Goal: Task Accomplishment & Management: Complete application form

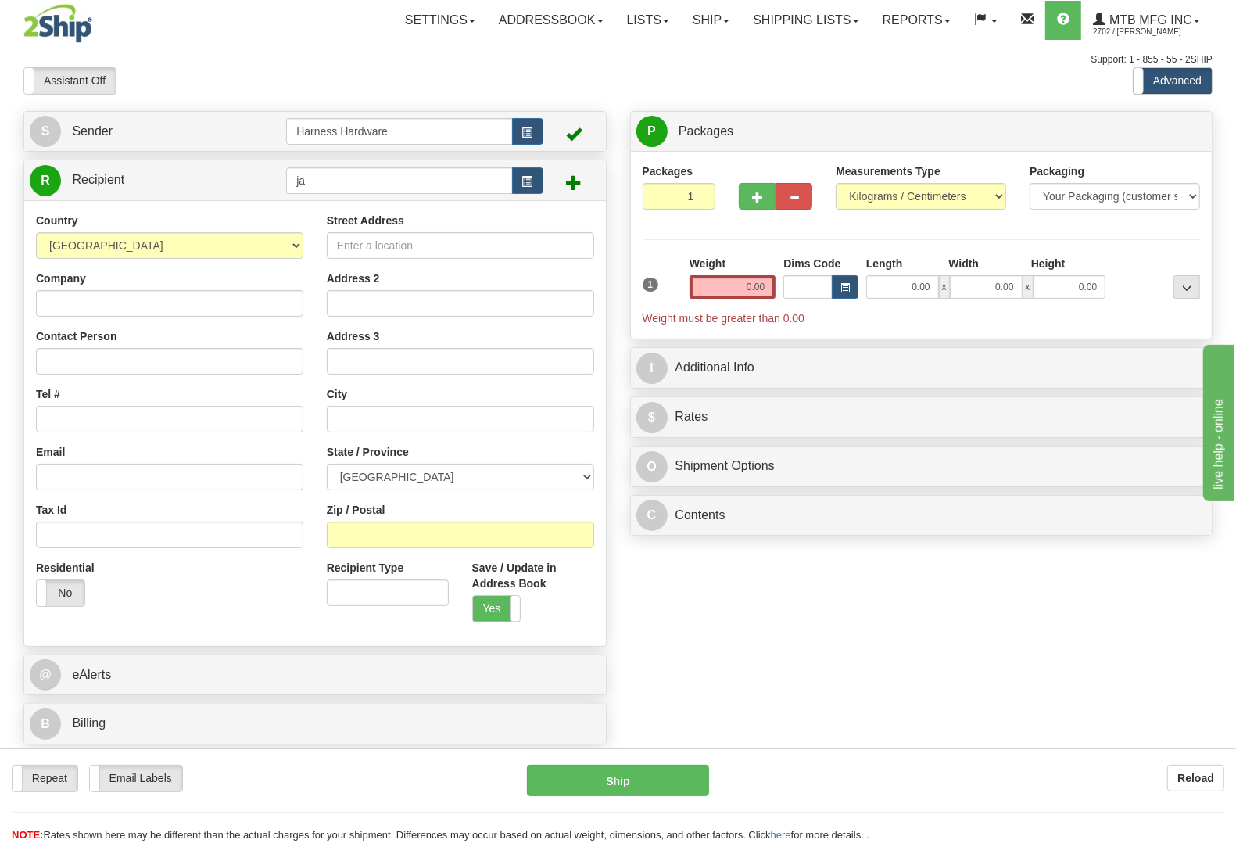
type input "j"
type input "knof"
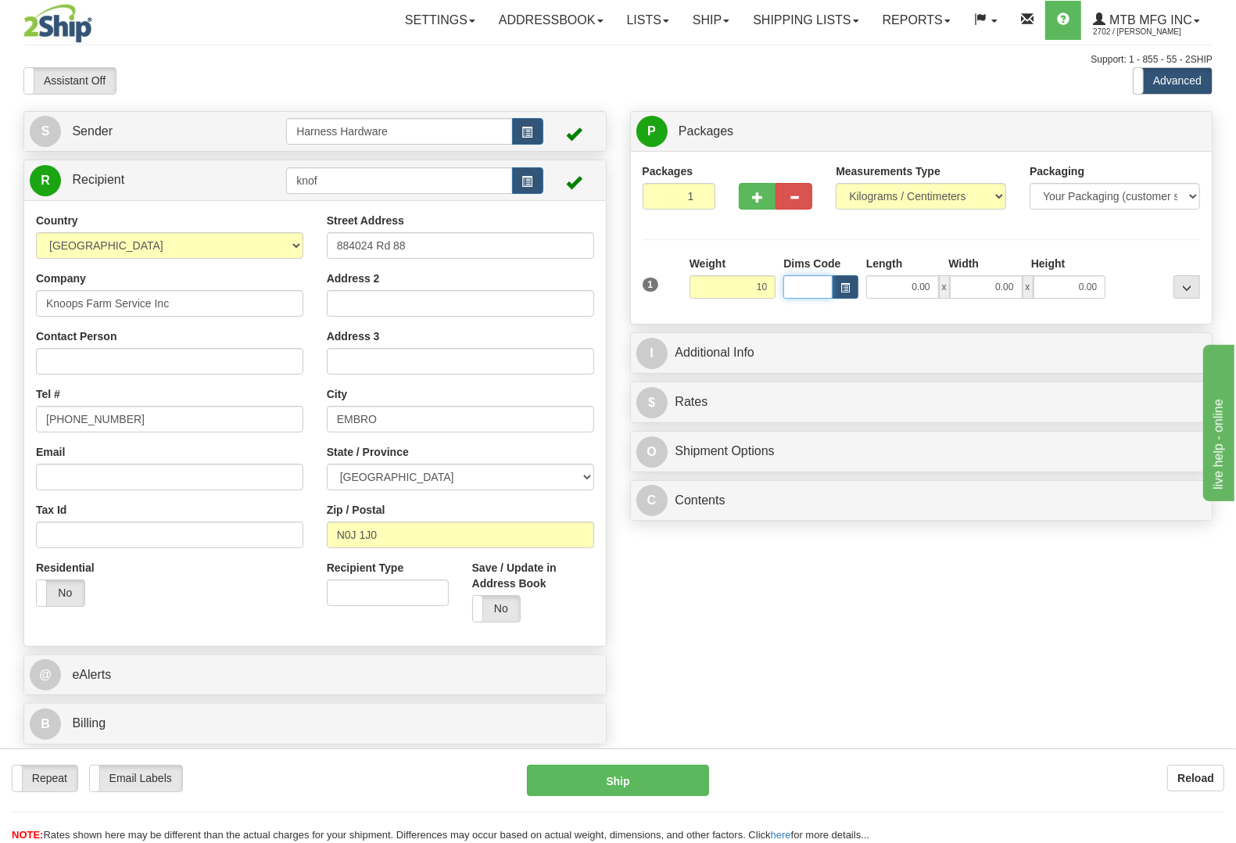
type input "10.00"
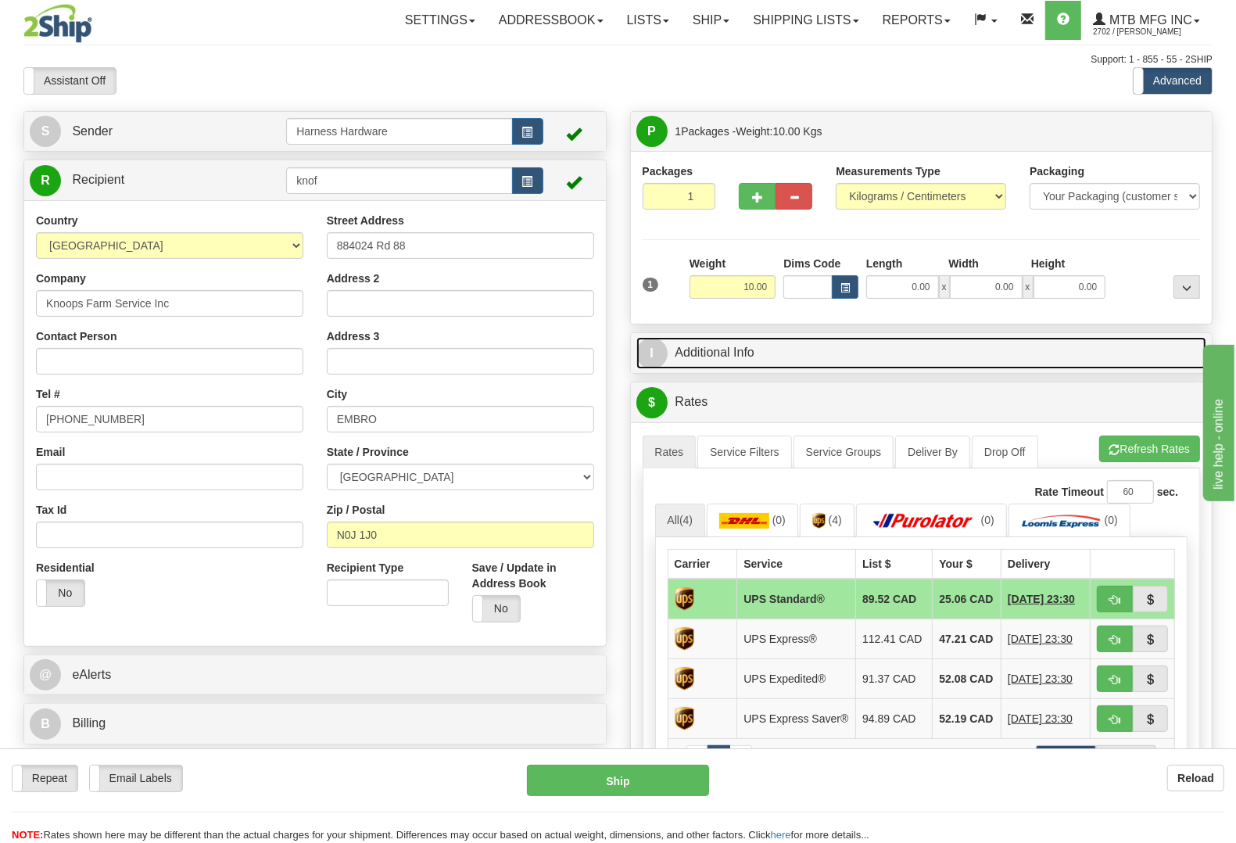
click at [806, 358] on link "I Additional Info" at bounding box center [921, 353] width 571 height 32
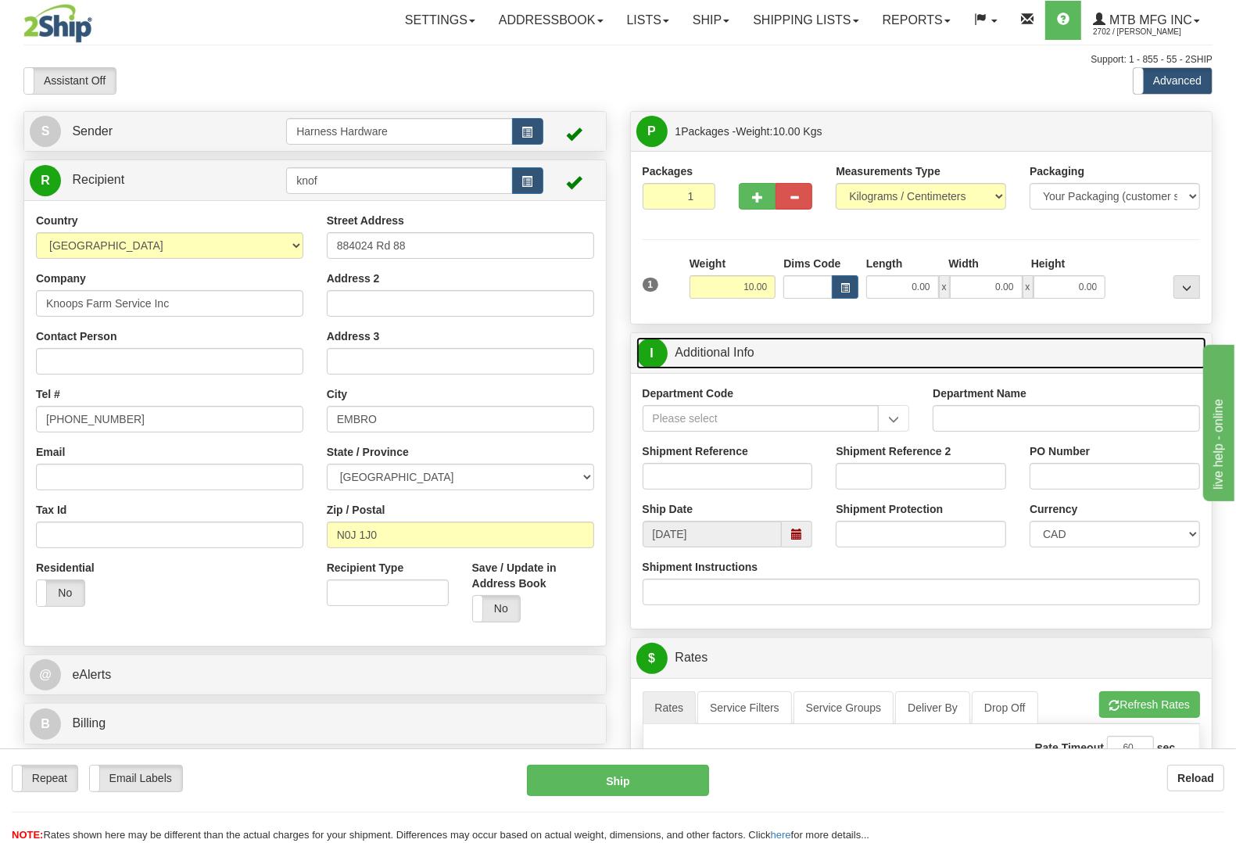
click at [805, 536] on span at bounding box center [797, 534] width 30 height 27
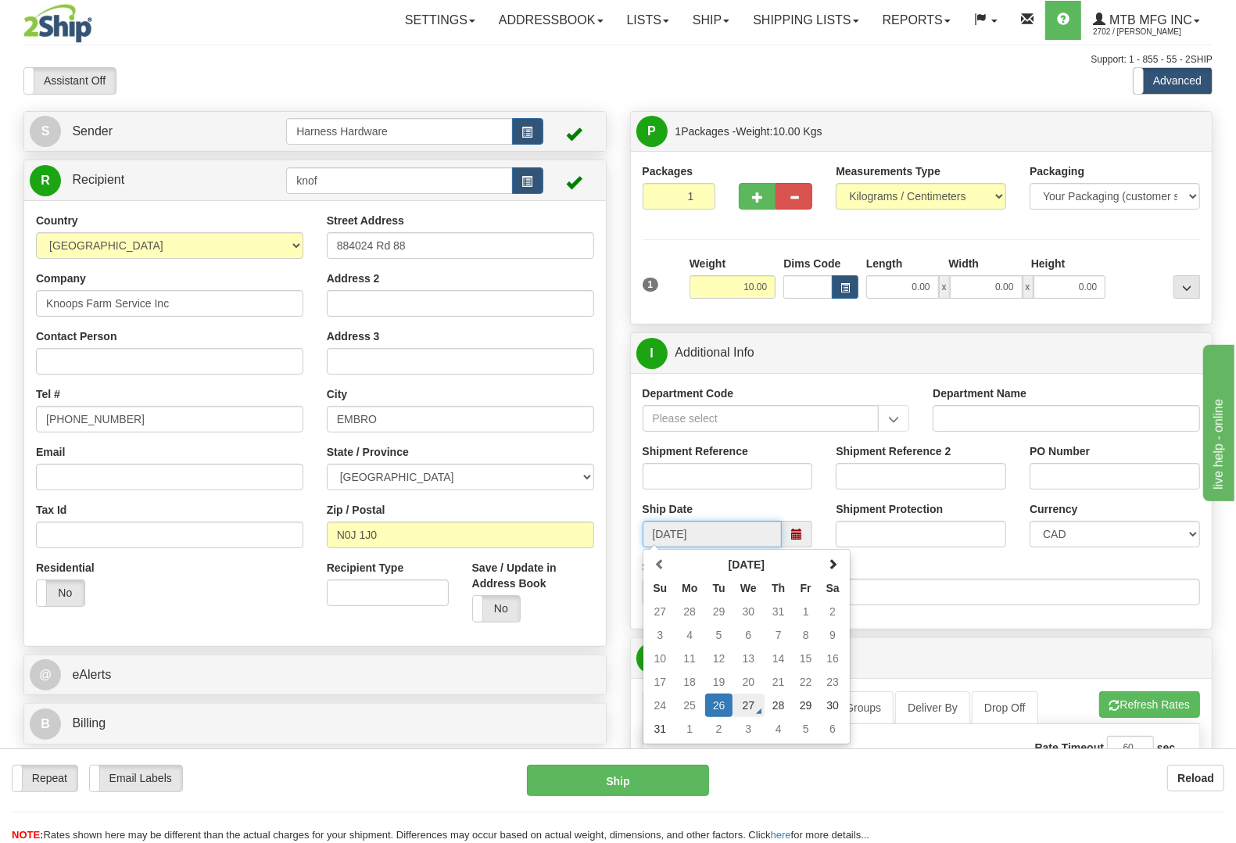
click at [737, 710] on td "27" at bounding box center [748, 704] width 32 height 23
type input "[DATE]"
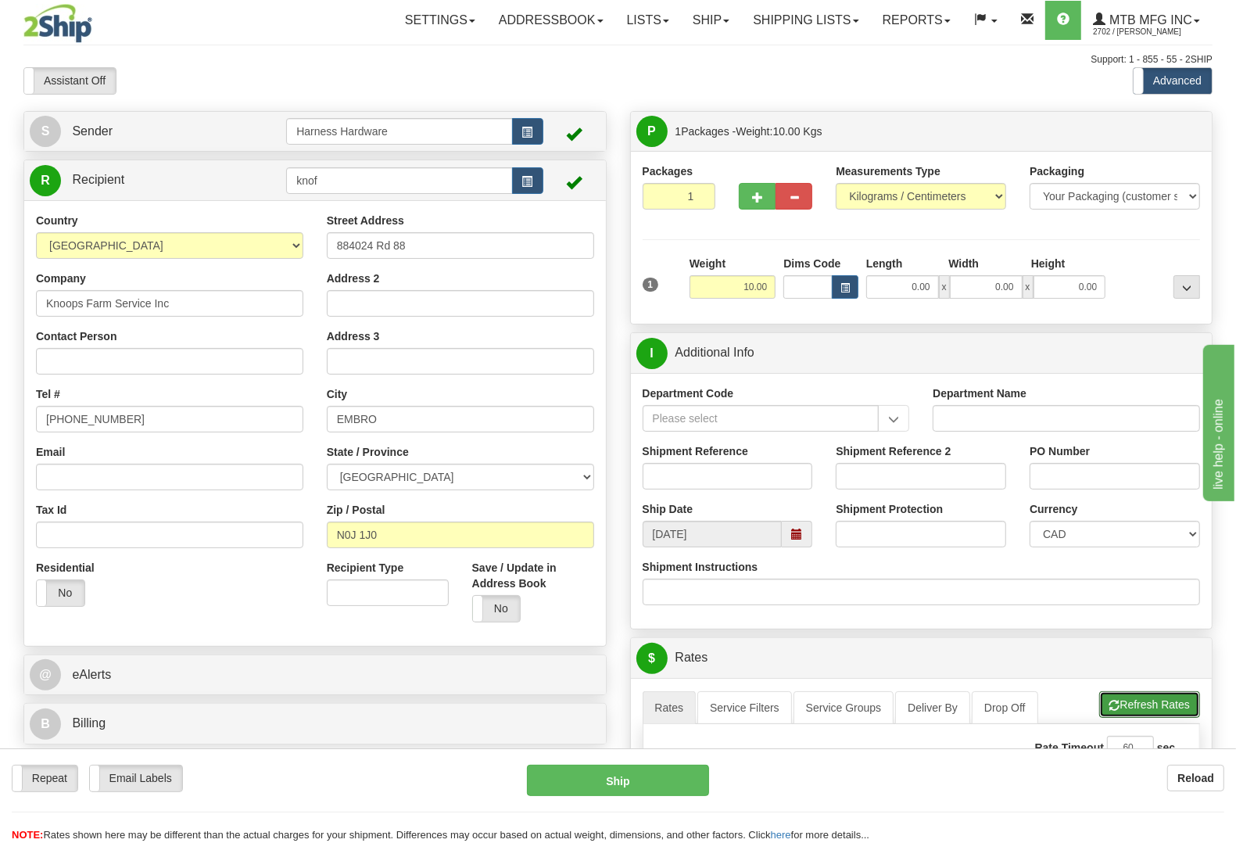
click at [1140, 709] on button "Refresh Rates" at bounding box center [1149, 704] width 101 height 27
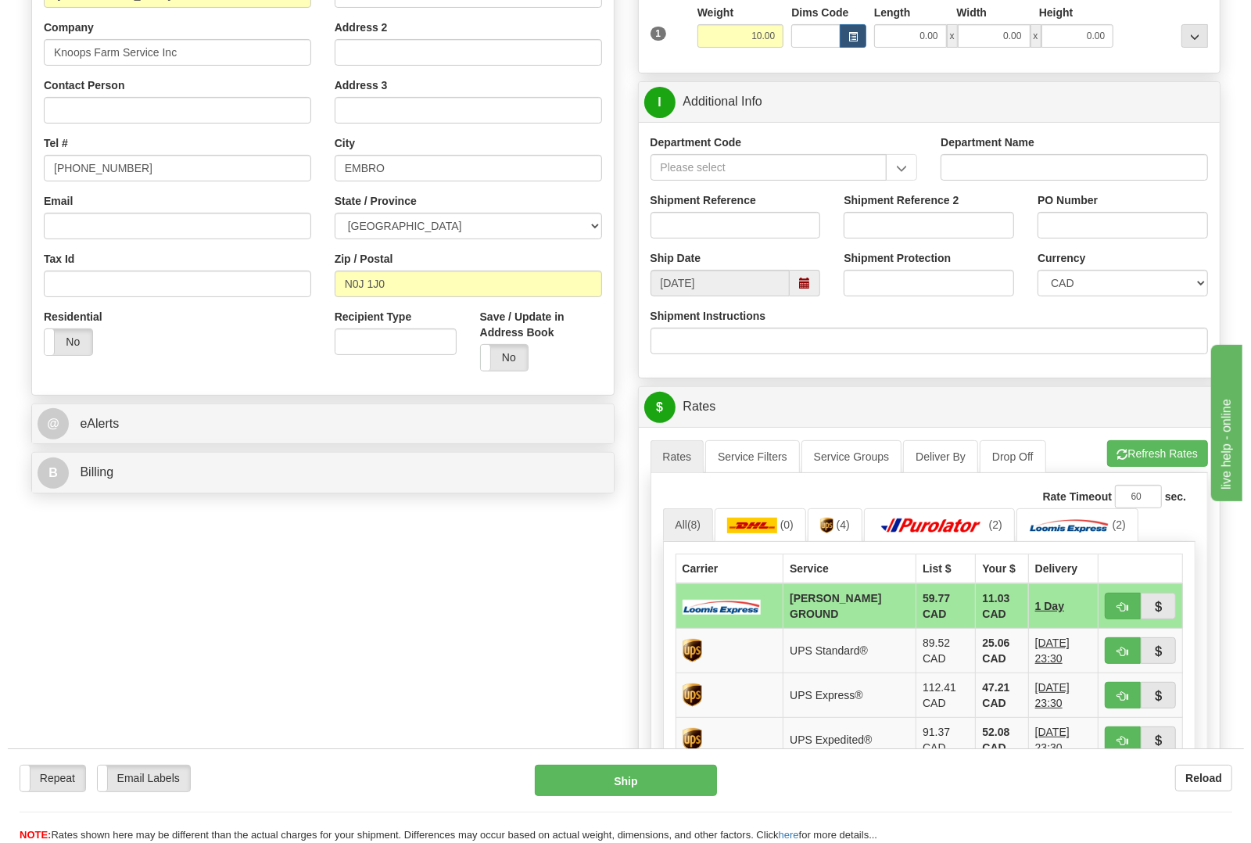
scroll to position [293, 0]
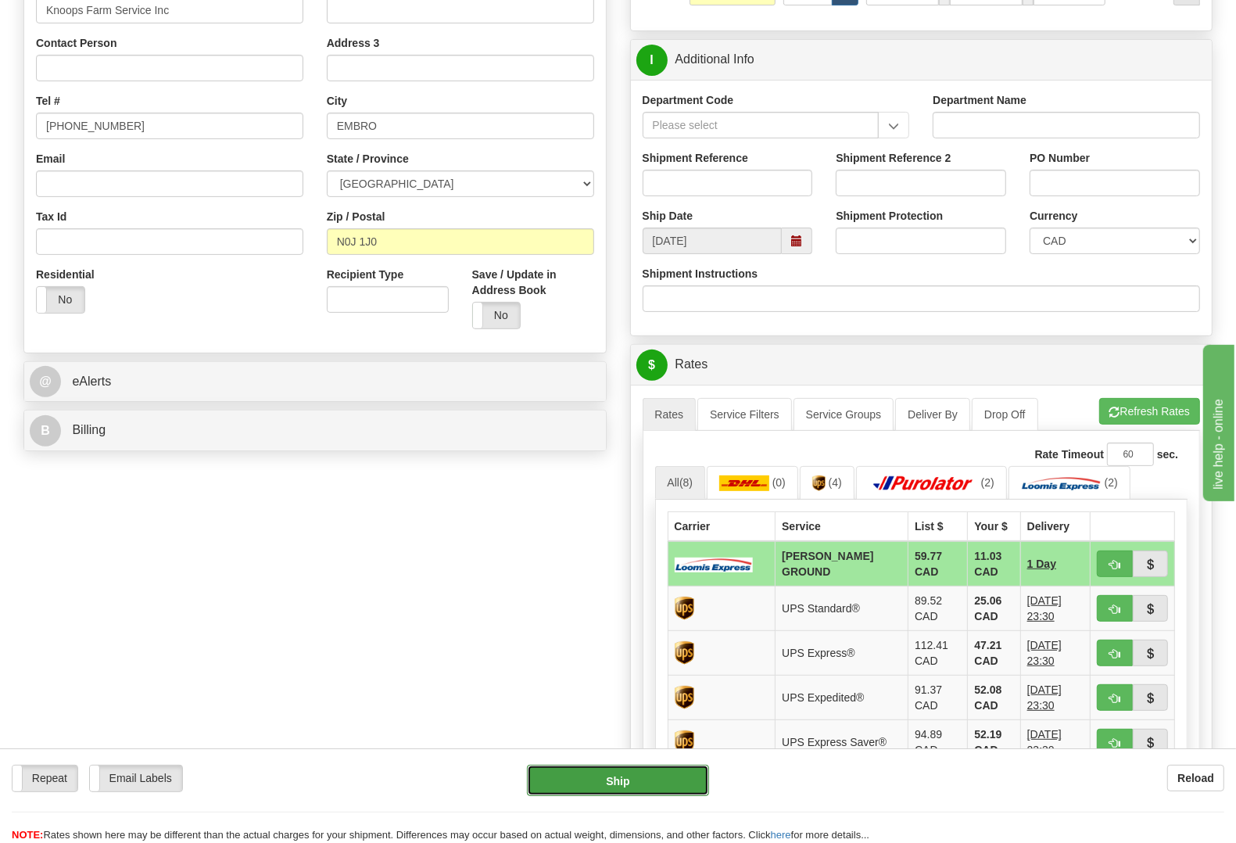
click at [623, 776] on button "Ship" at bounding box center [618, 780] width 182 height 31
type input "DD"
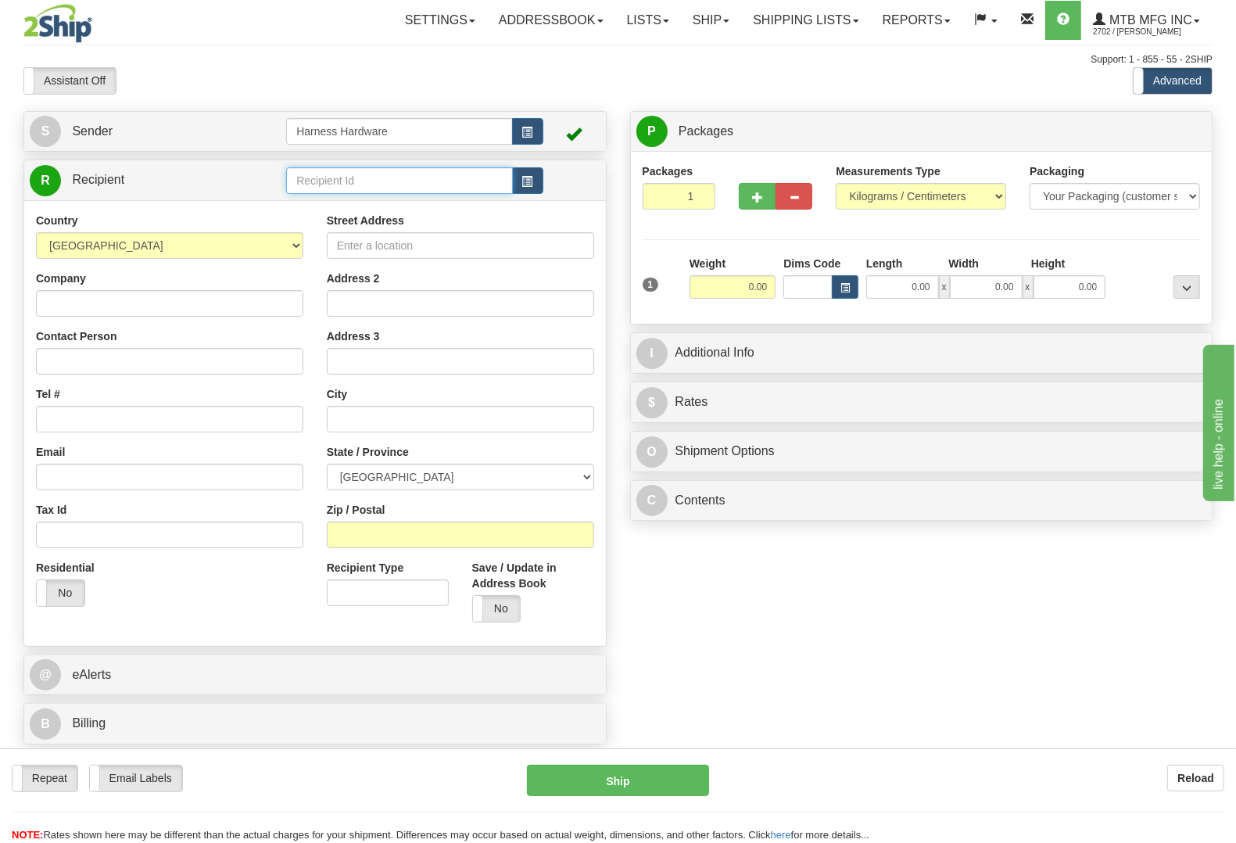
click at [331, 180] on input "text" at bounding box center [399, 180] width 226 height 27
type input "w"
type input "WAYF"
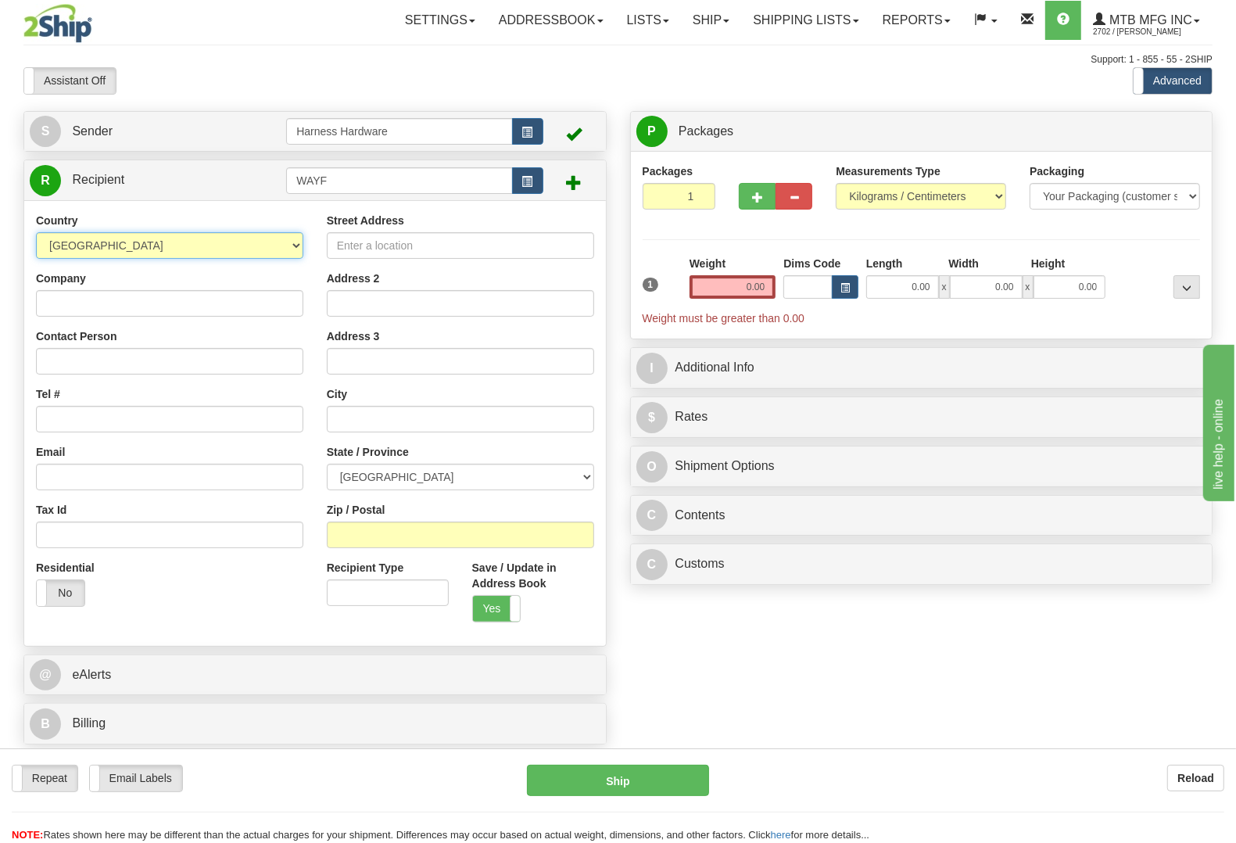
select select "US"
click at [100, 303] on input "Company" at bounding box center [169, 303] width 267 height 27
paste input "WAYNE FRY"
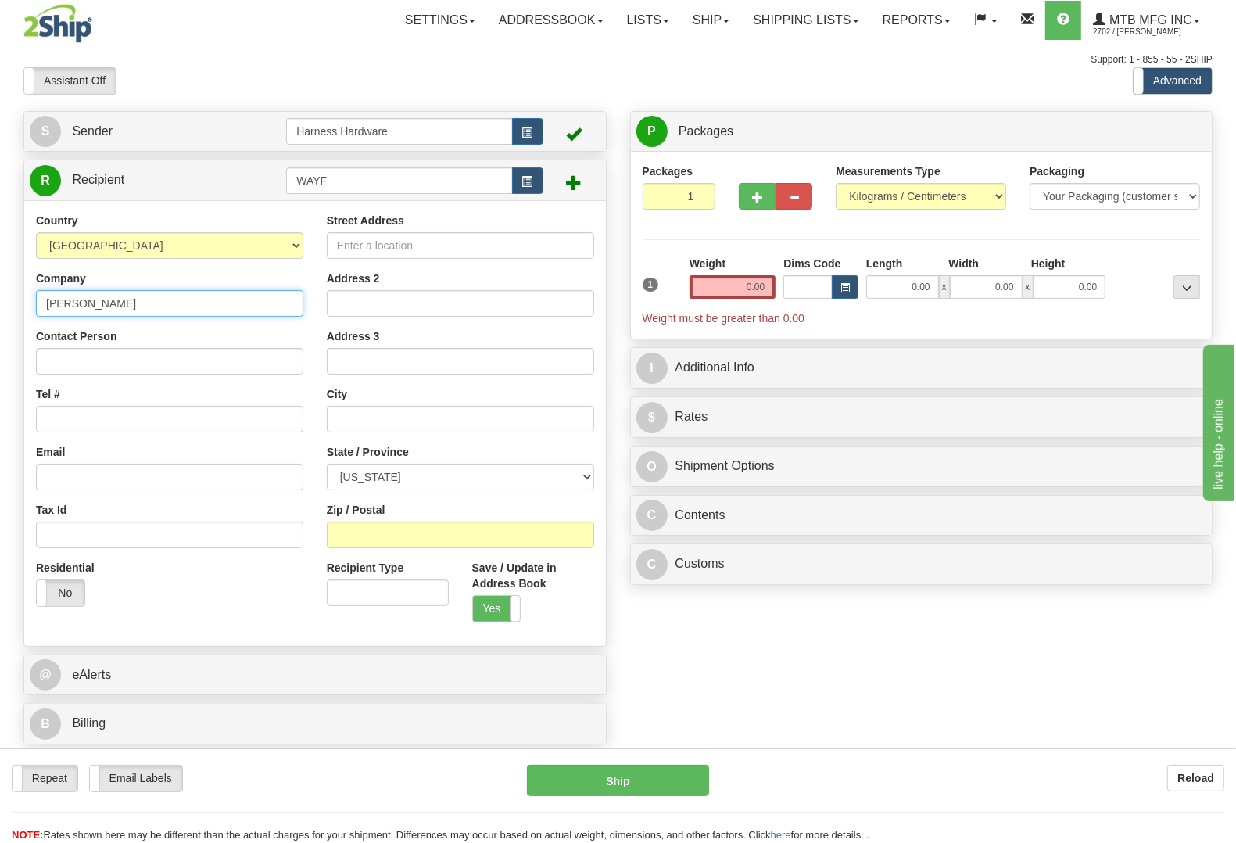
paste input "WAYNE FRY"
type input "WAYNE FRY"
paste input "WAYNE FRY"
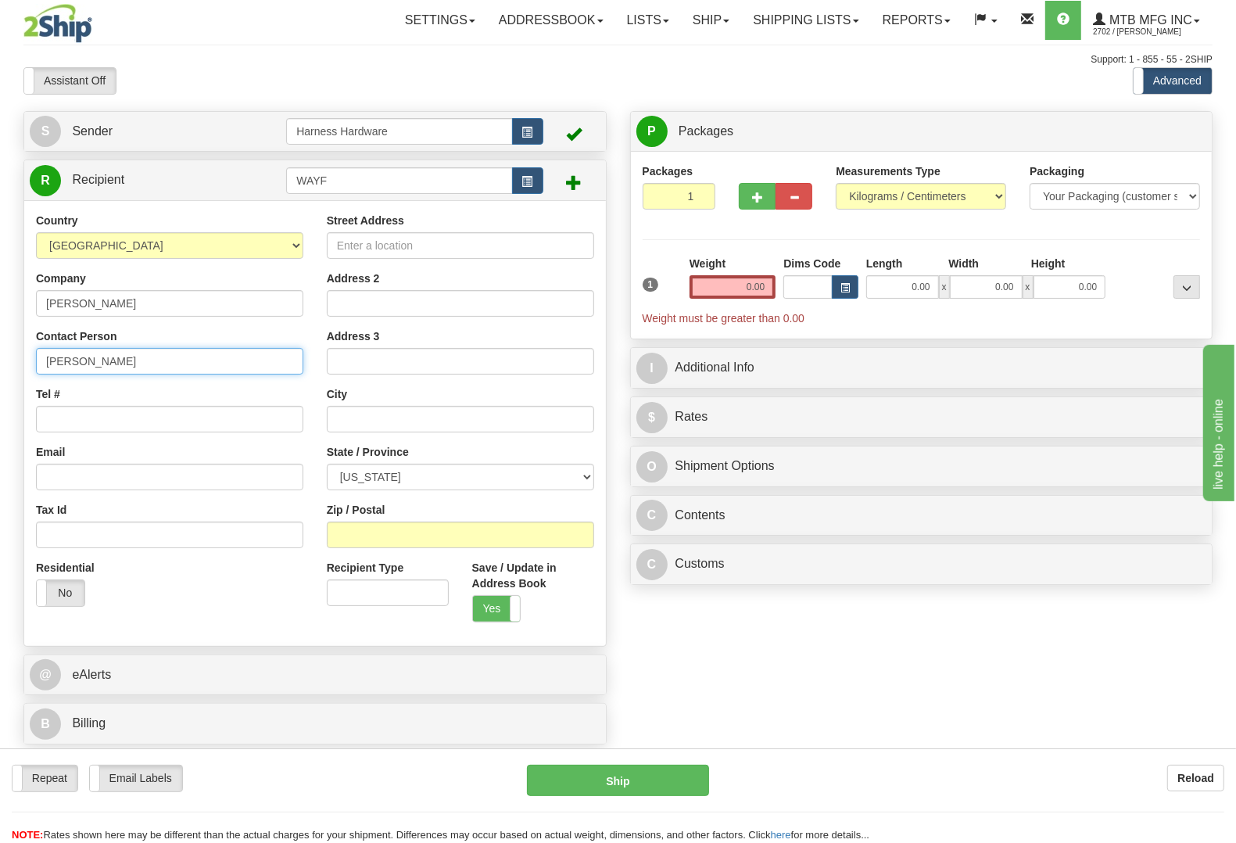
type input "WAYNE FRY"
click at [107, 416] on input "Tel #" at bounding box center [169, 419] width 267 height 27
paste input "(660) 373 0930"
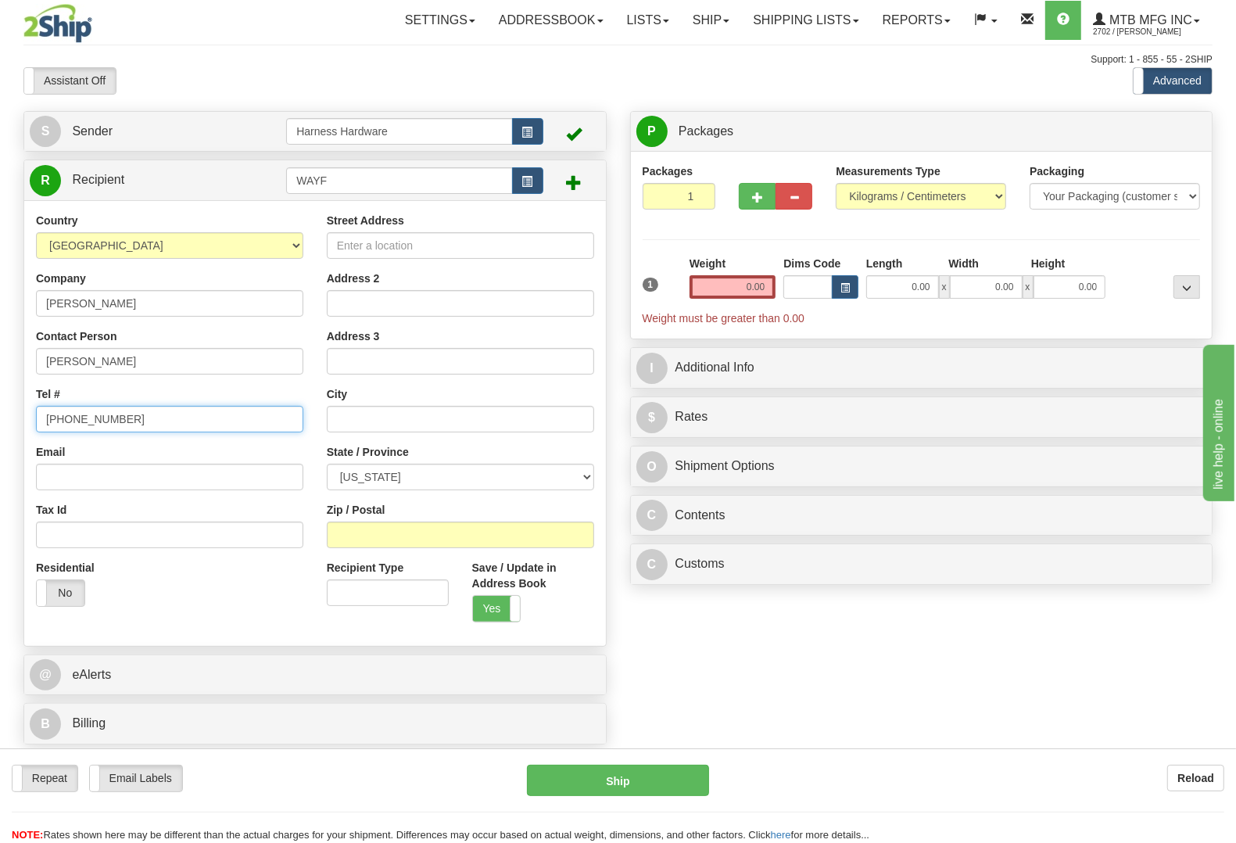
type input "(660) 373 0930"
click at [482, 239] on input "Street Address" at bounding box center [460, 245] width 267 height 27
paste input "37993 W. State Highway ZZ"
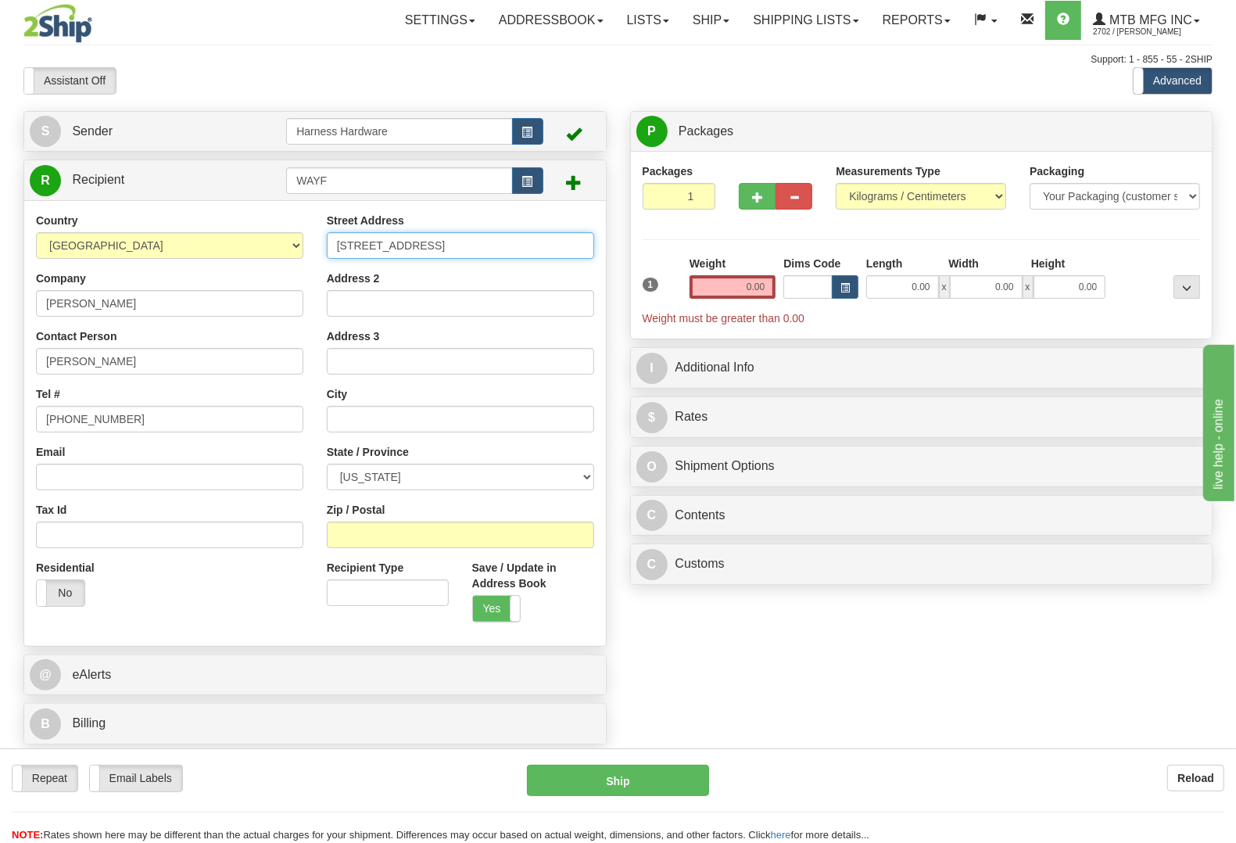
type input "37993 W. State Highway ZZ"
click at [373, 526] on input "Zip / Postal" at bounding box center [460, 534] width 267 height 27
paste input "64657"
type input "64657"
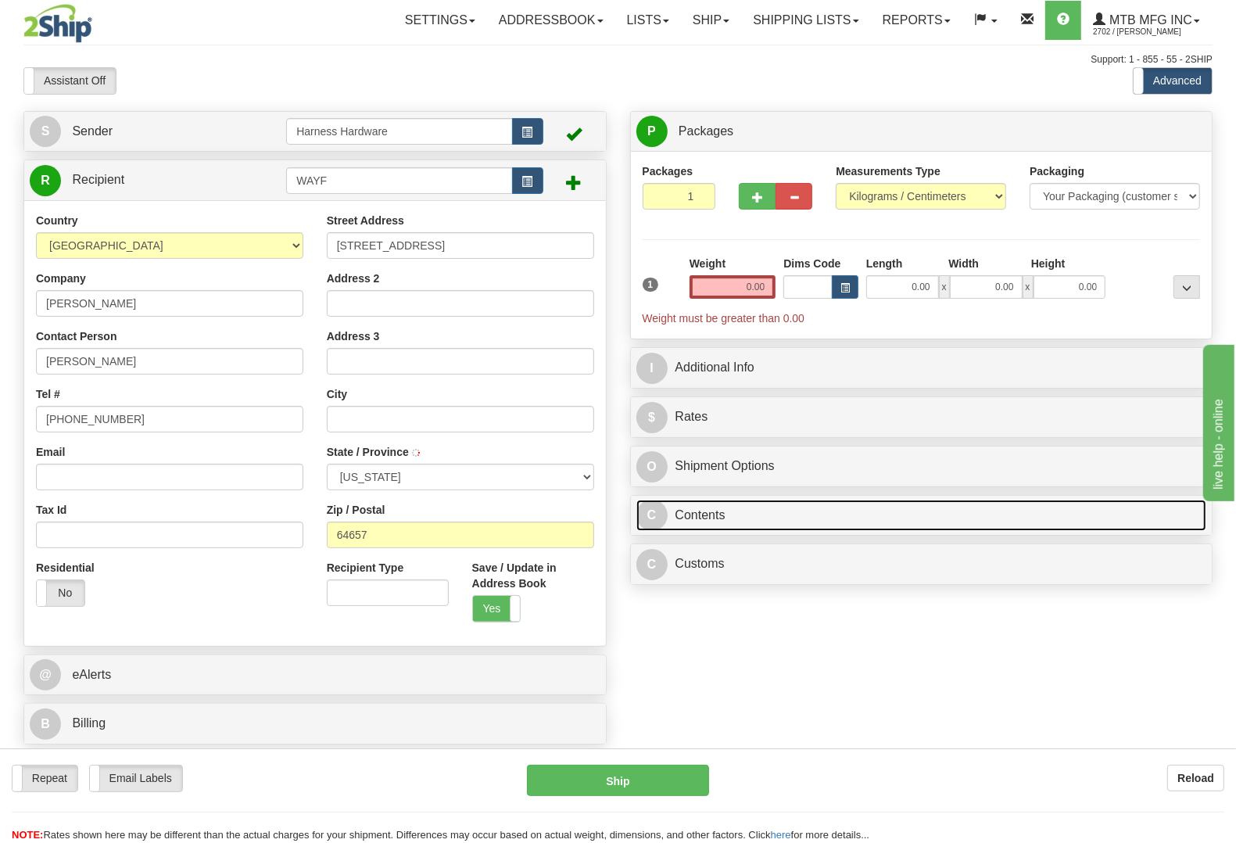
click at [737, 518] on link "C Contents" at bounding box center [921, 516] width 571 height 32
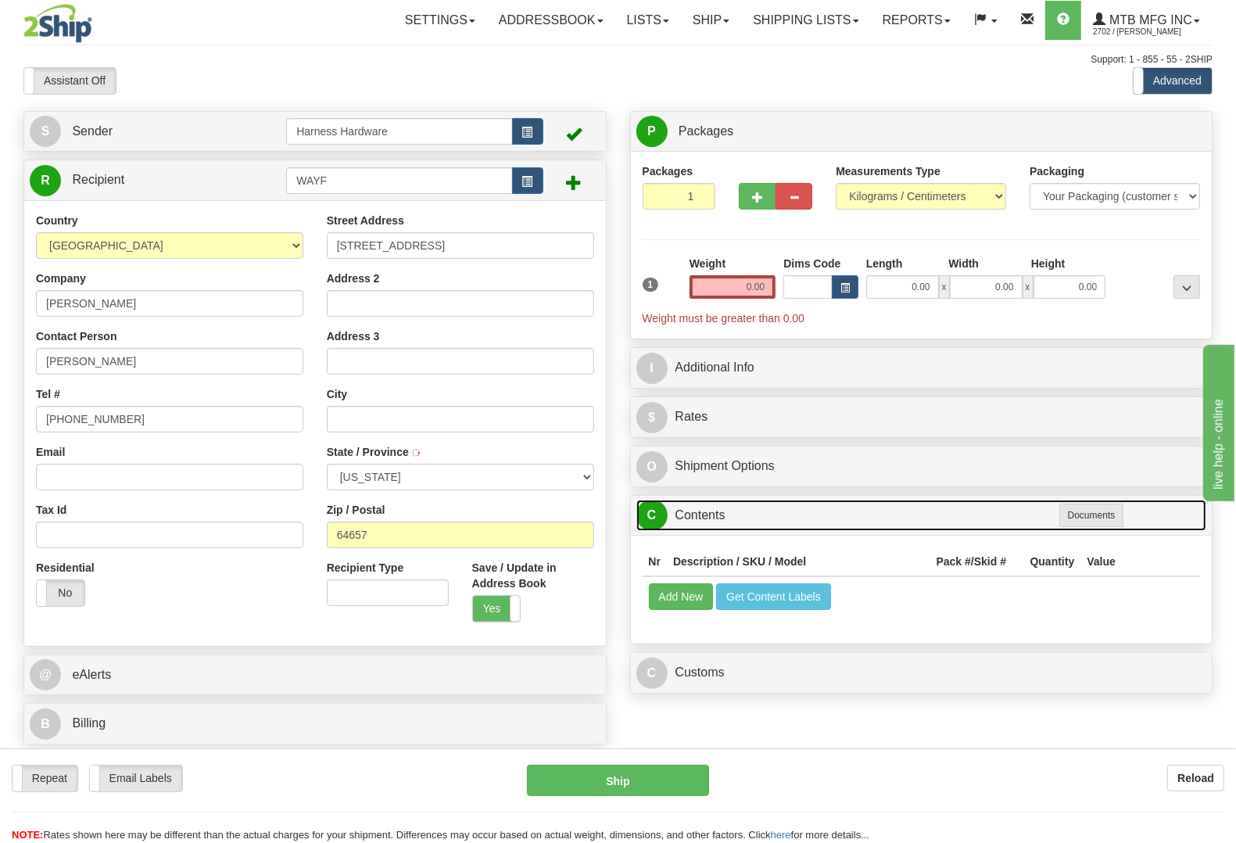
type input "MC FALL"
select select "MO"
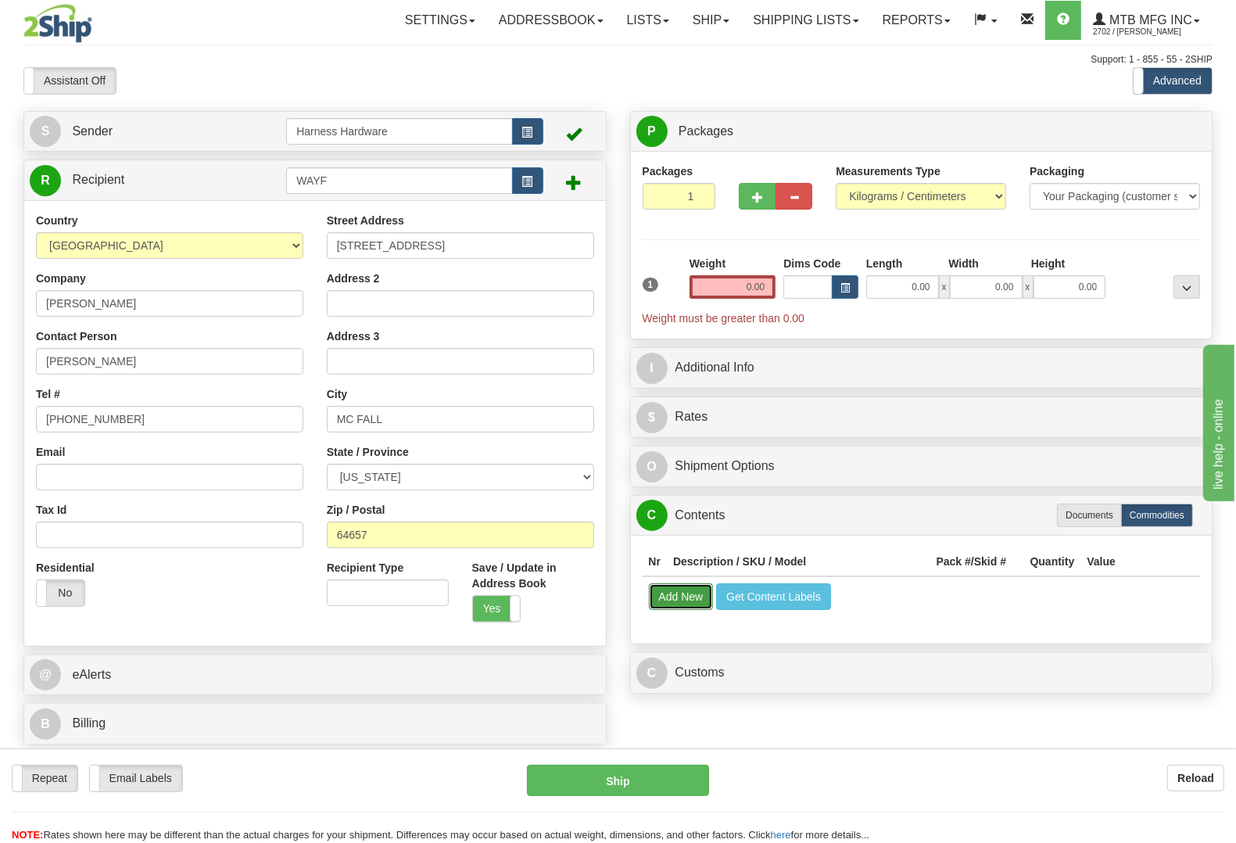
click at [675, 602] on button "Add New" at bounding box center [681, 596] width 65 height 27
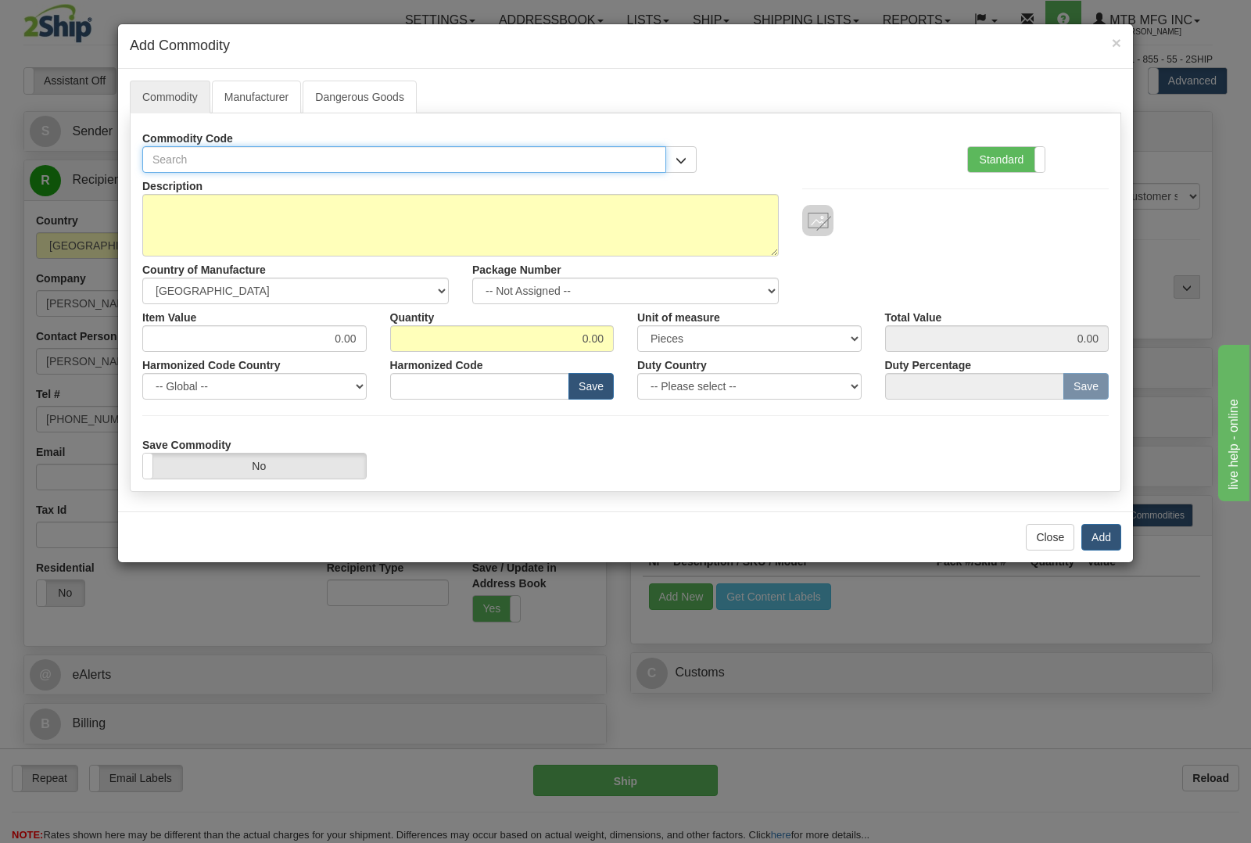
click at [256, 160] on input "text" at bounding box center [404, 159] width 524 height 27
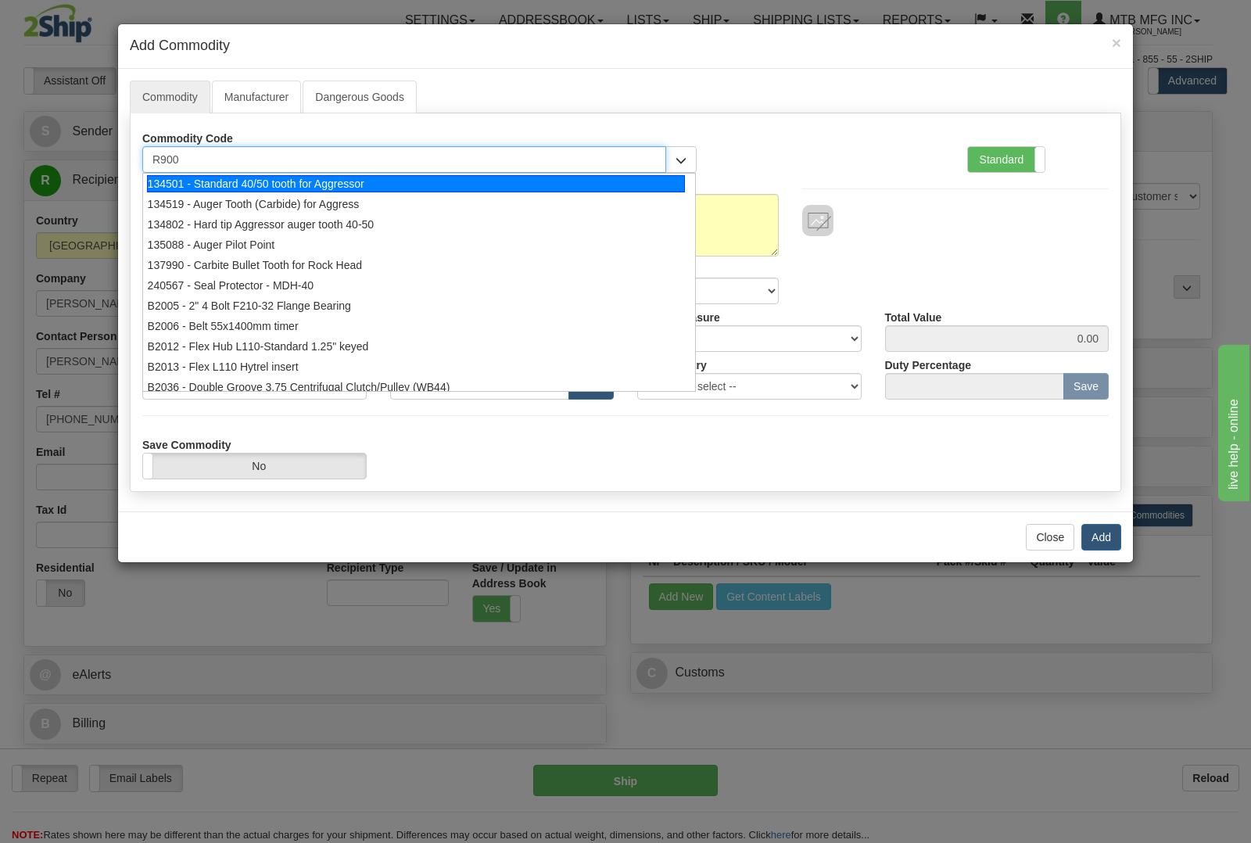
type input "R9000"
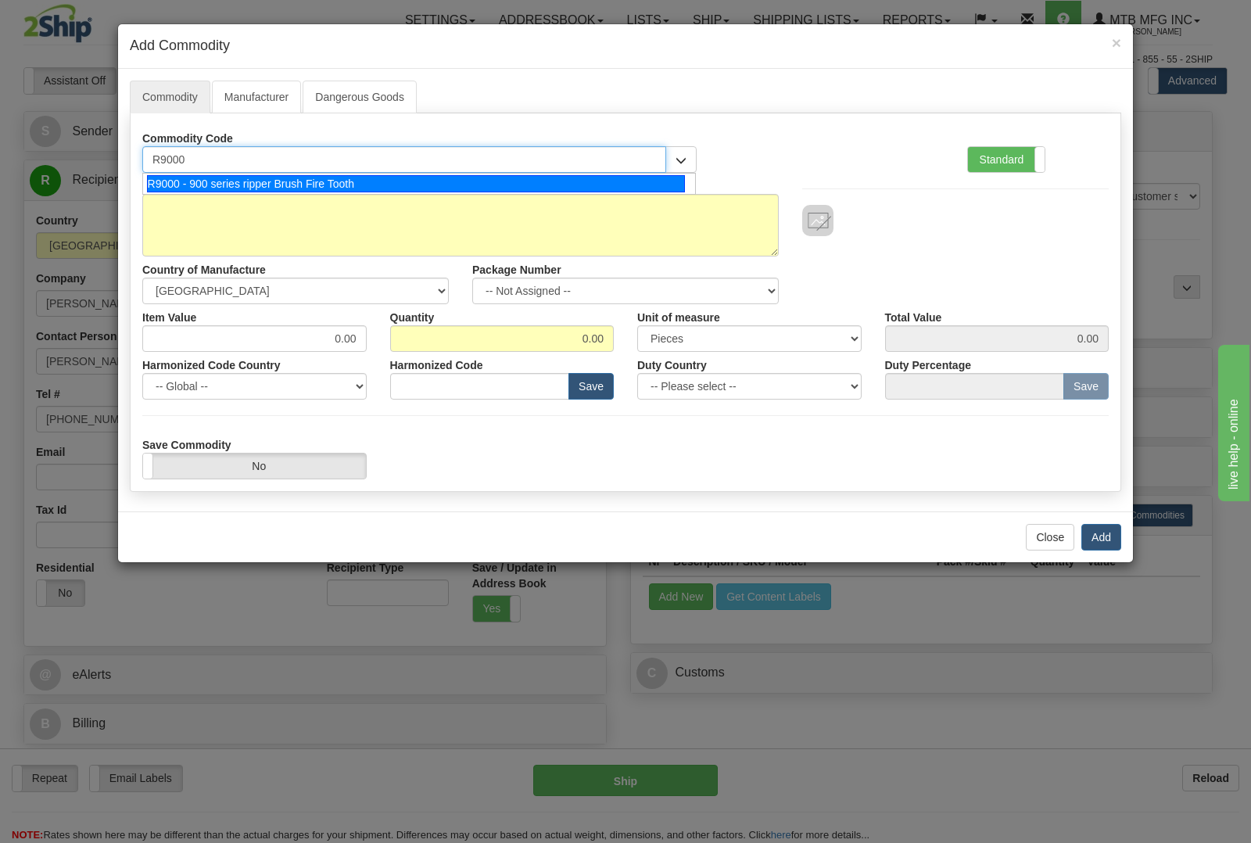
click at [278, 184] on div "R9000 - 900 series ripper Brush Fire Tooth" at bounding box center [416, 183] width 539 height 17
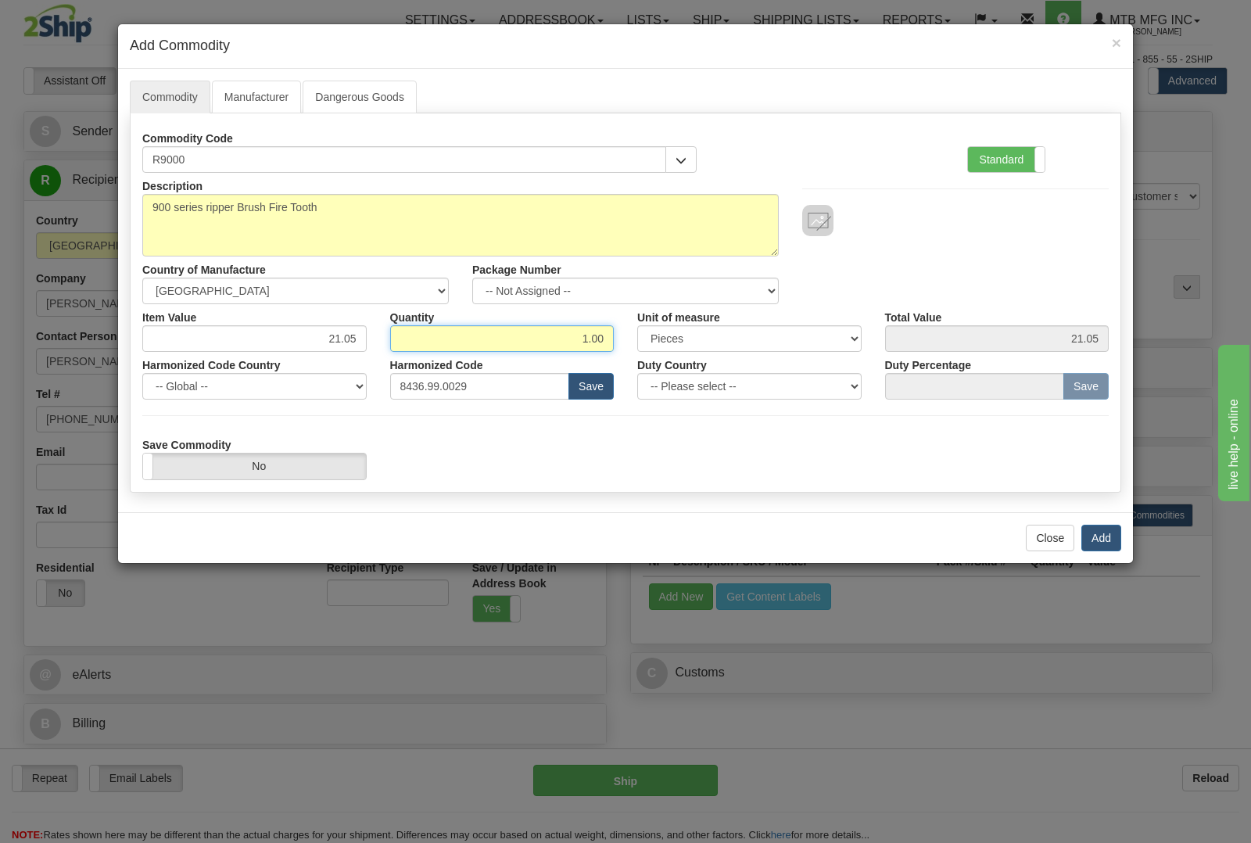
drag, startPoint x: 565, startPoint y: 341, endPoint x: 700, endPoint y: 334, distance: 134.6
click at [700, 334] on div "Item Value 21.05 Quantity 1.00 Unit of measure 3 Thousand Square Inches Adjustm…" at bounding box center [626, 328] width 990 height 48
type input "6"
type input "126.30"
click at [1104, 540] on button "Add" at bounding box center [1101, 538] width 40 height 27
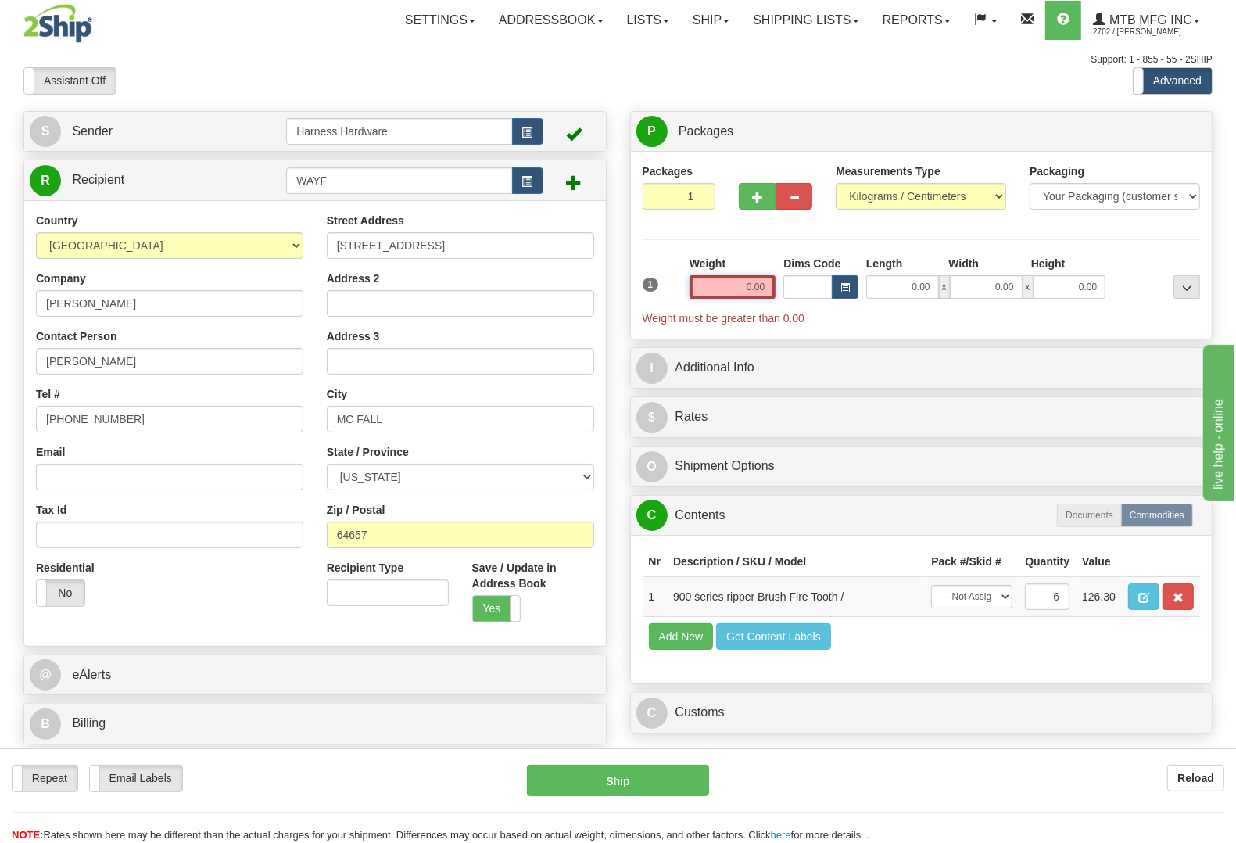
drag, startPoint x: 743, startPoint y: 283, endPoint x: 838, endPoint y: 303, distance: 97.4
click at [838, 303] on div "1 Weight 0.00 Dims Code 0.00" at bounding box center [922, 291] width 566 height 70
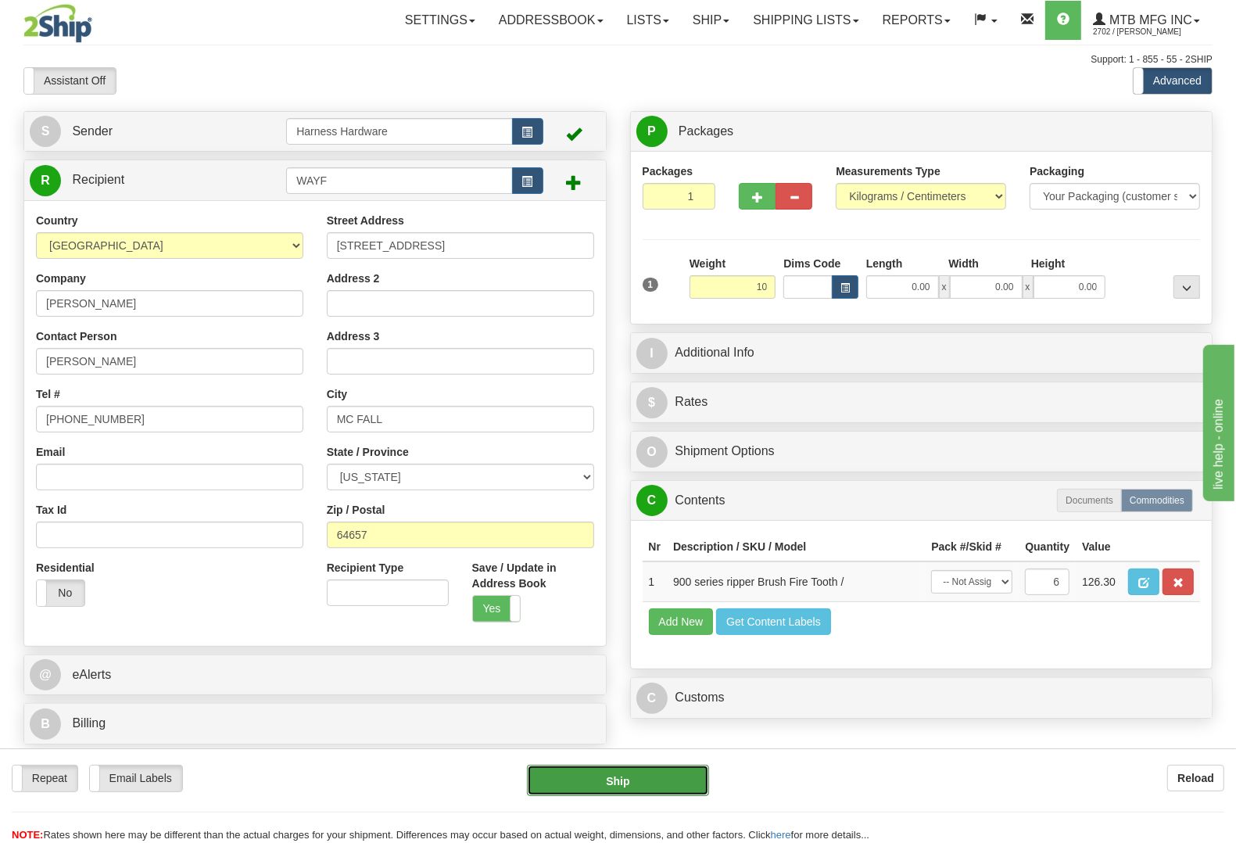
type input "10.00"
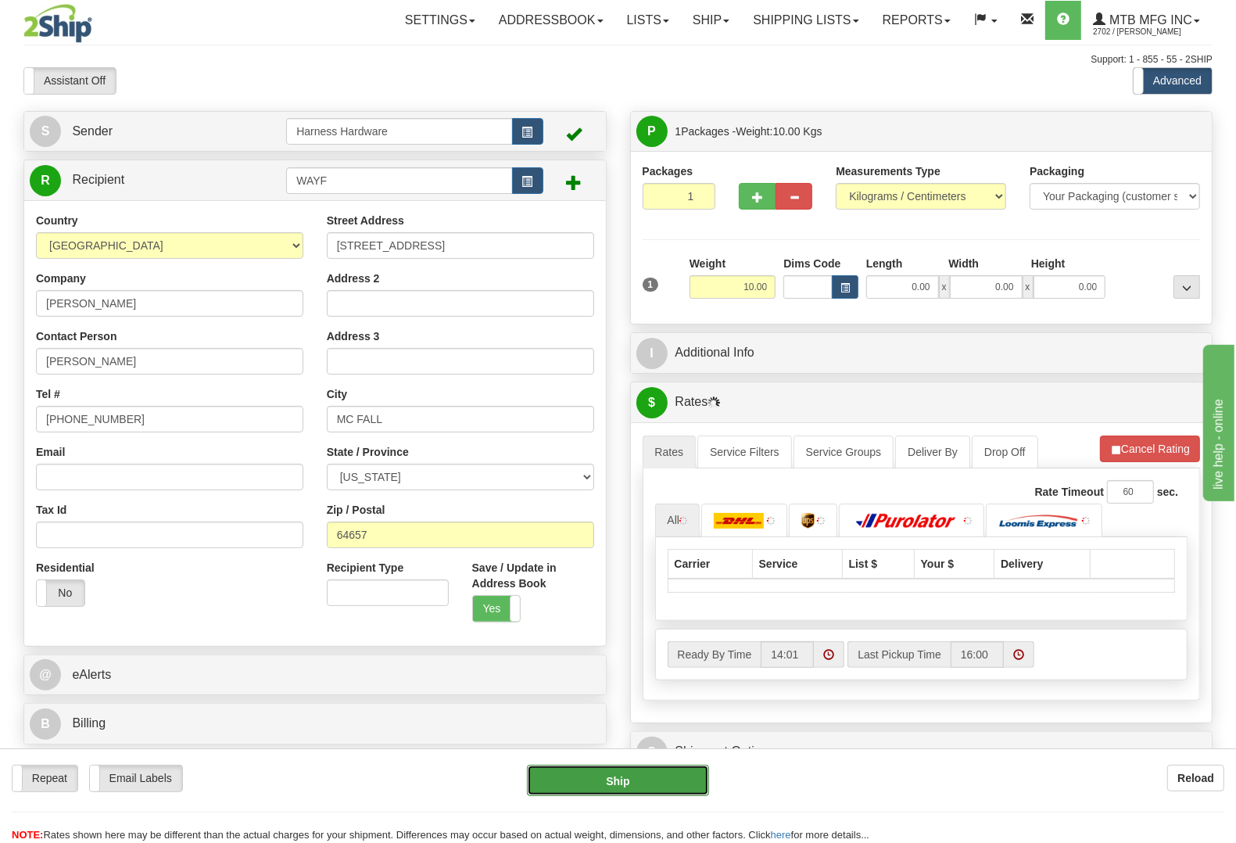
click at [603, 778] on button "Ship" at bounding box center [618, 780] width 182 height 31
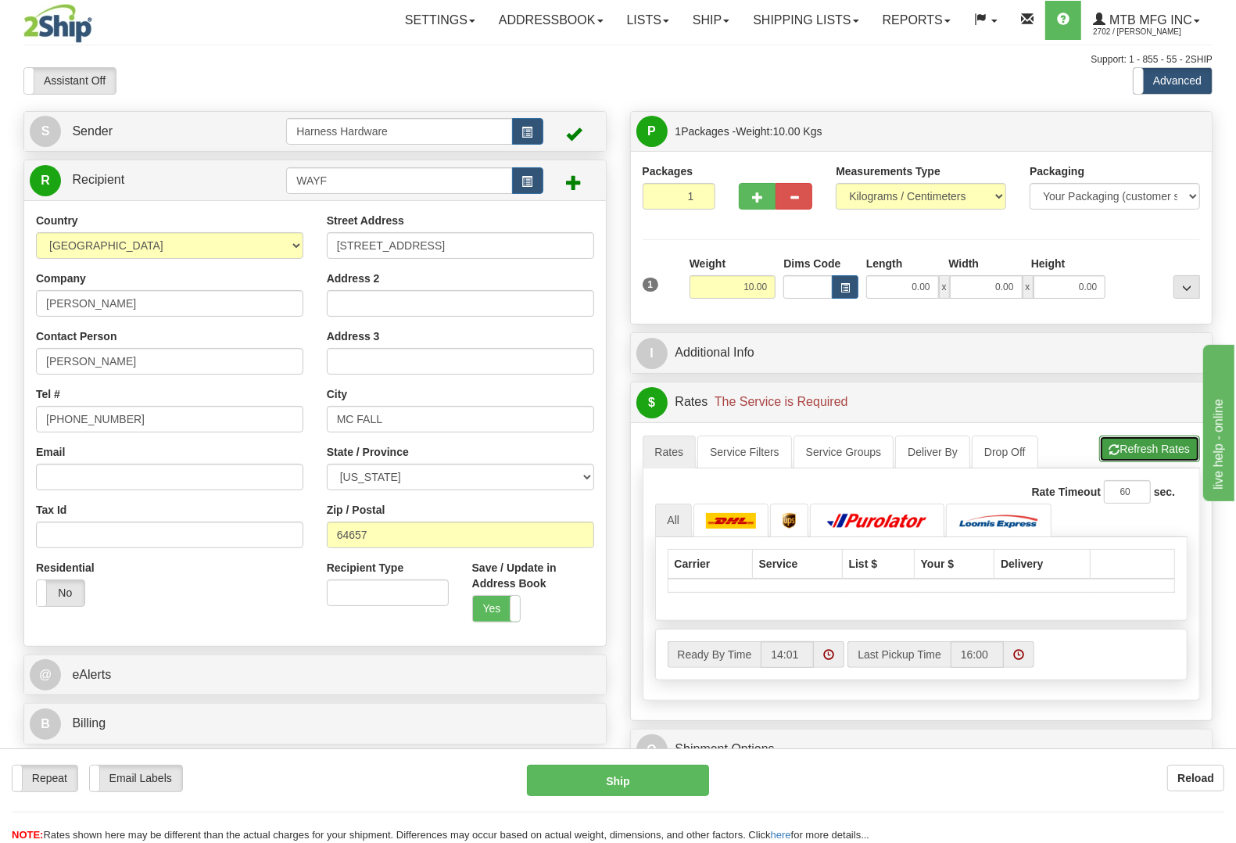
click at [1130, 446] on button "Refresh Rates" at bounding box center [1149, 448] width 101 height 27
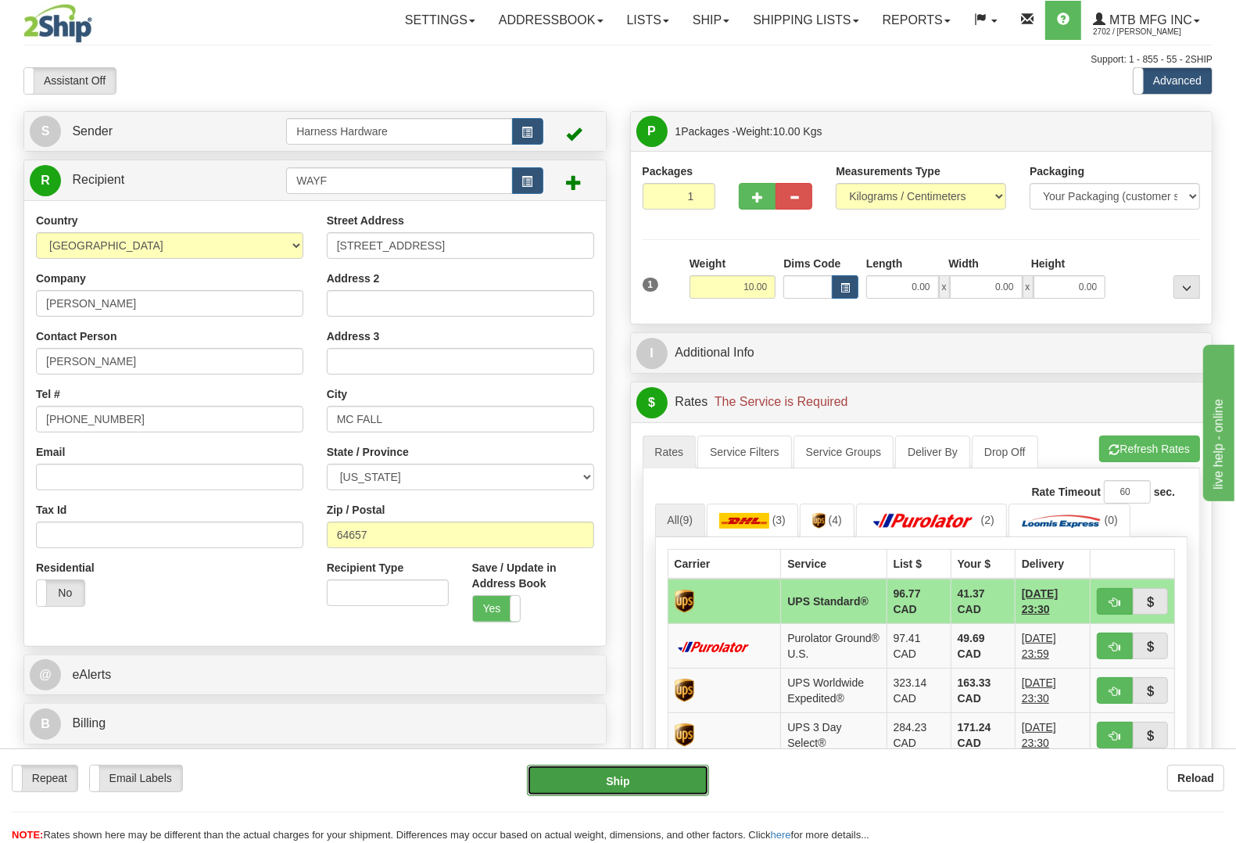
click at [637, 766] on button "Ship" at bounding box center [618, 780] width 182 height 31
type input "11"
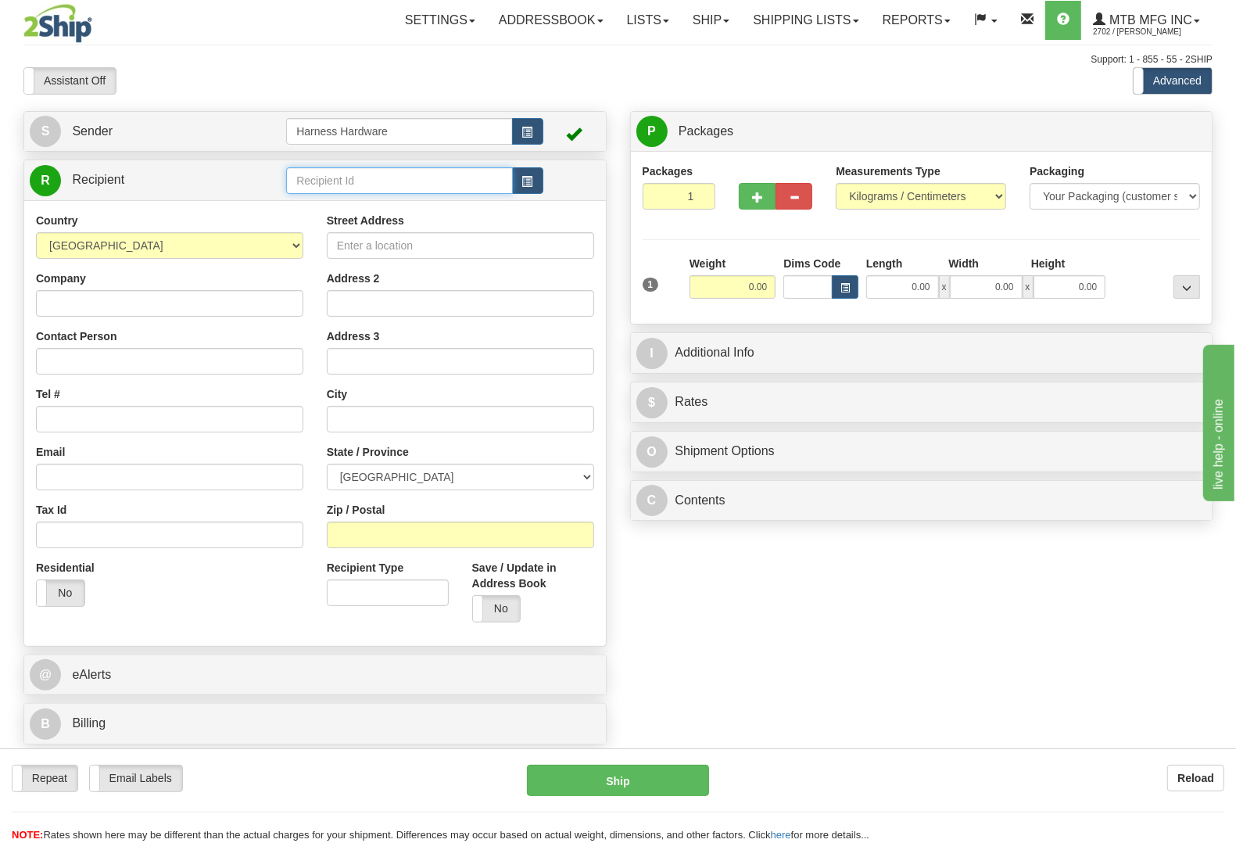
click at [430, 186] on input "text" at bounding box center [399, 180] width 226 height 27
type input "ROBG"
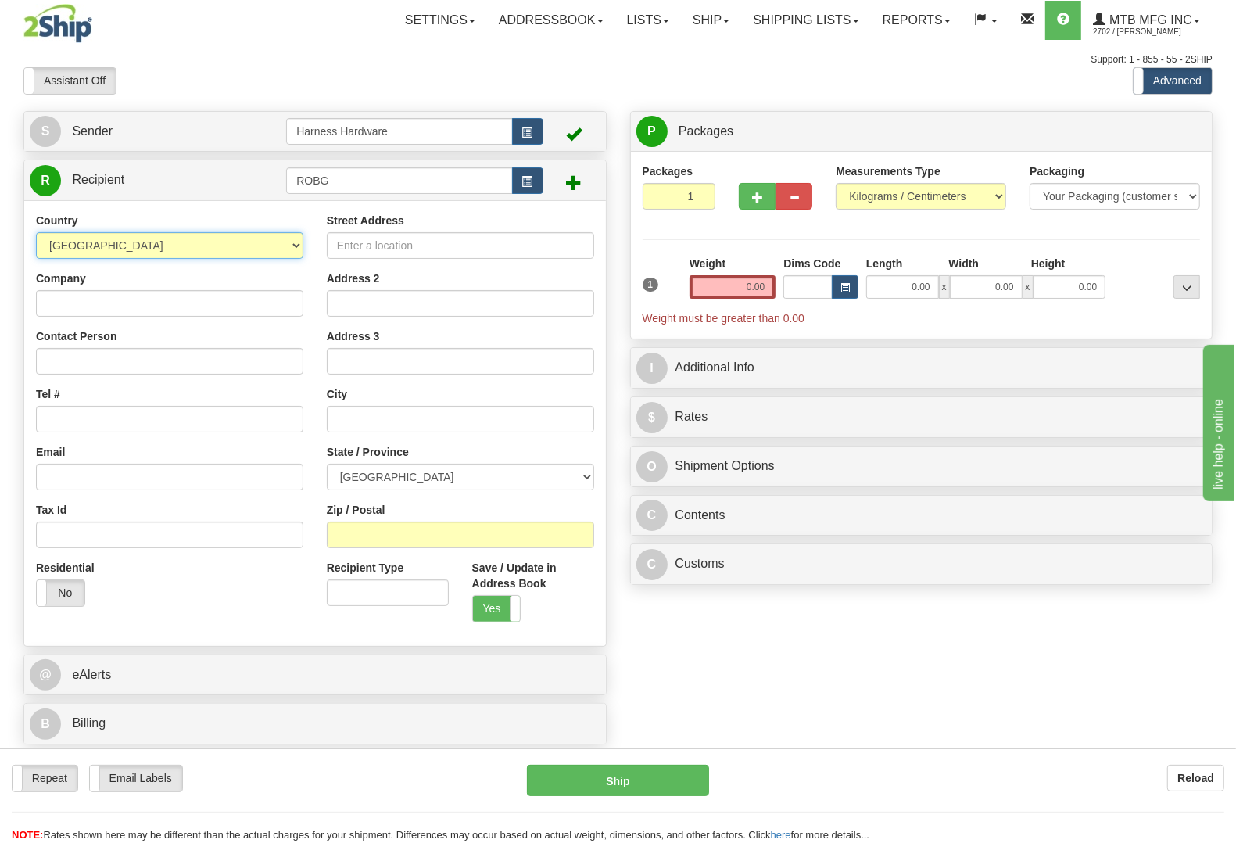
select select "US"
click at [190, 295] on input "Company" at bounding box center [169, 303] width 267 height 27
paste input "ROBERT GRISWOLD"
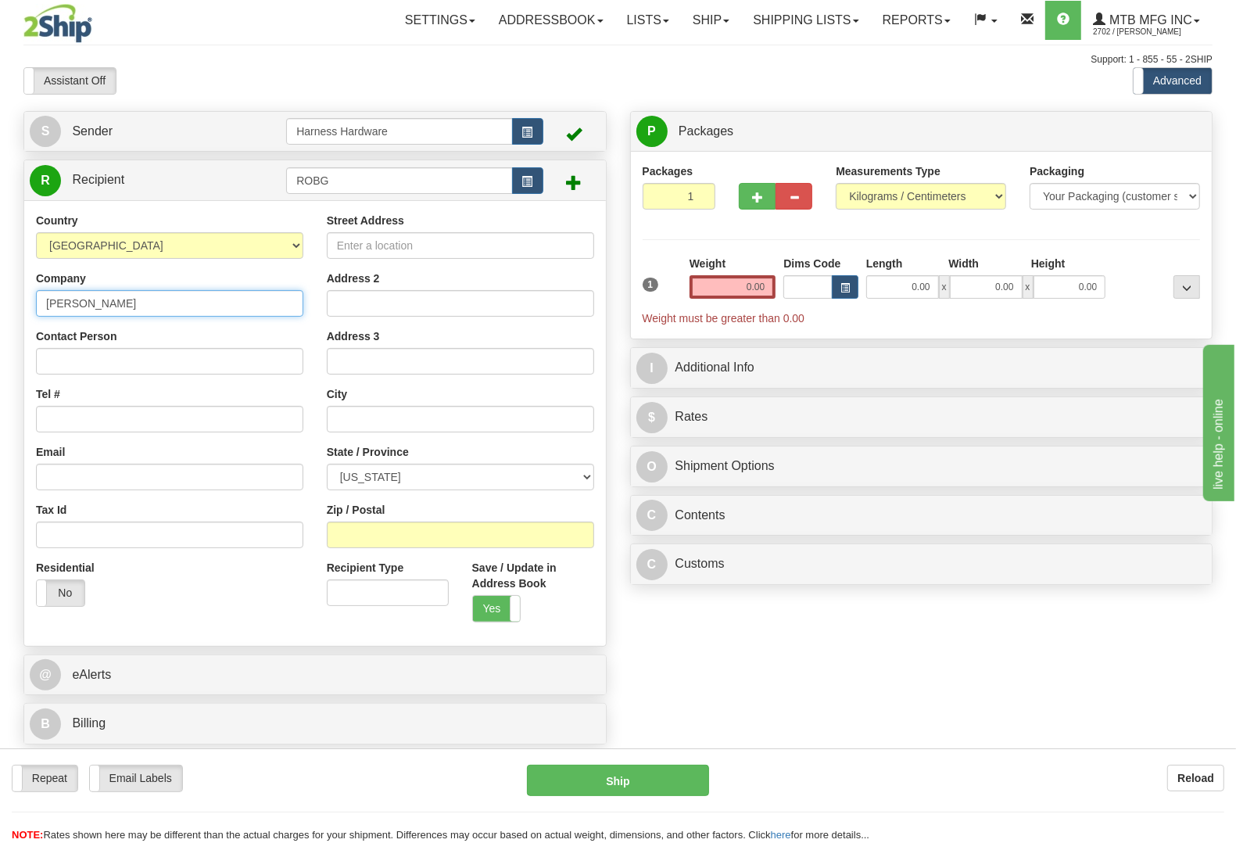
type input "ROBERT GRISWOLD"
paste input "ROBERT GRISWOLD"
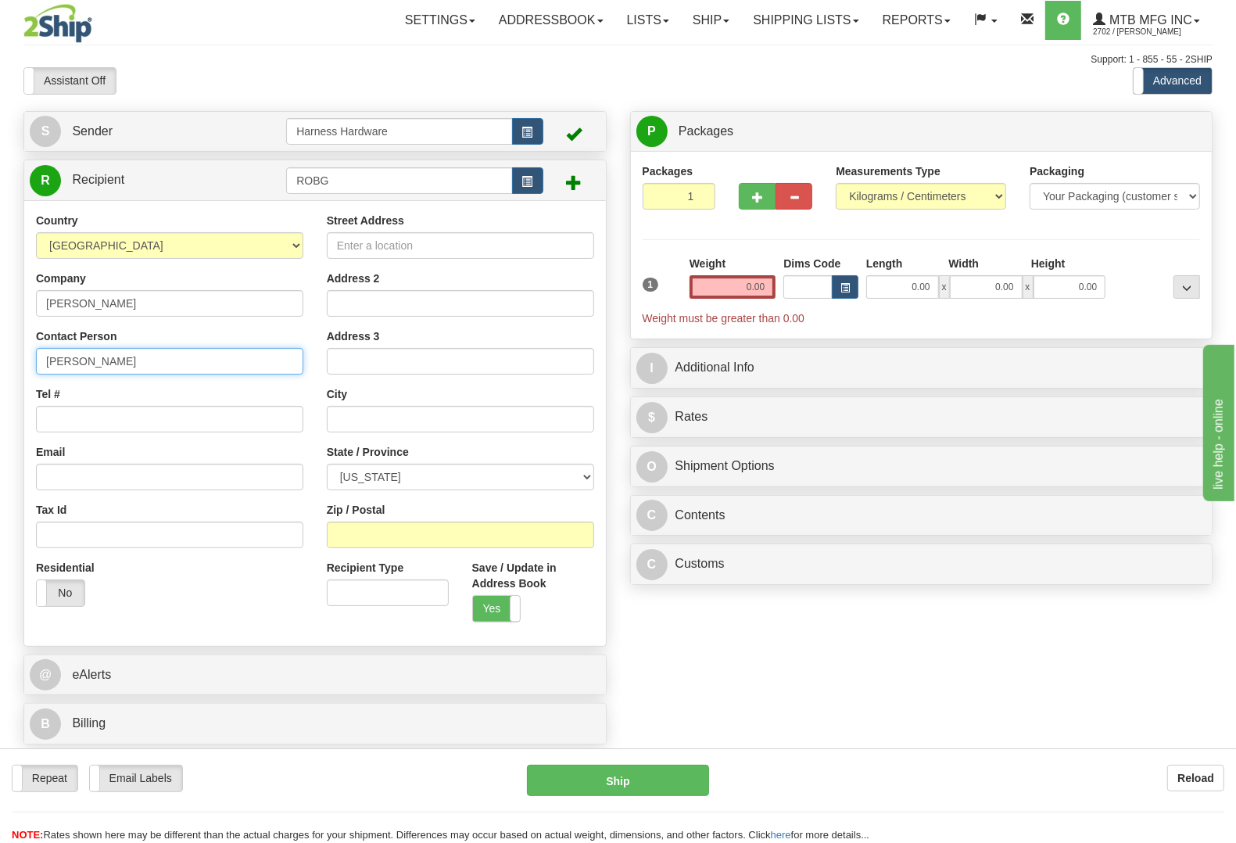
type input "ROBERT GRISWOLD"
click at [131, 411] on input "Tel #" at bounding box center [169, 419] width 267 height 27
paste input "(864) 270 1667"
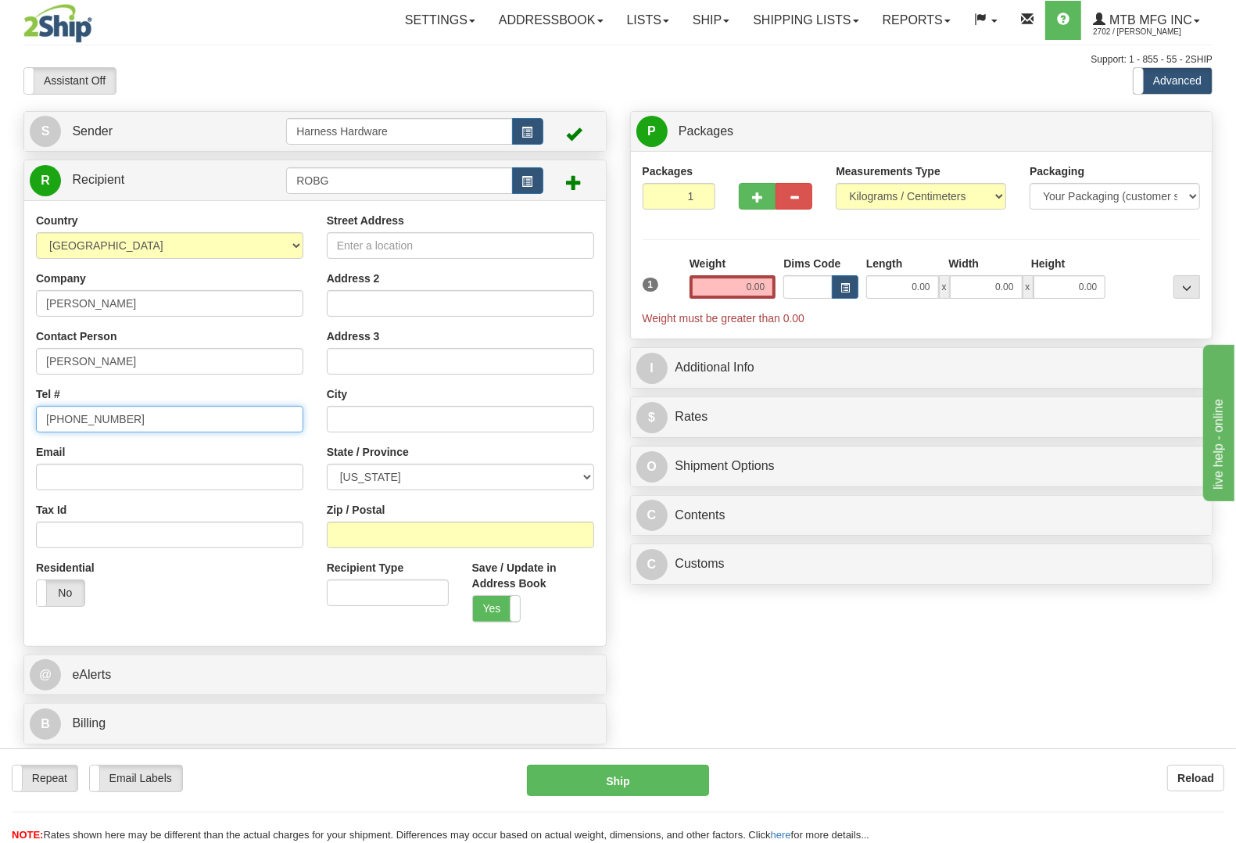
type input "(864) 270 1667"
click at [528, 246] on input "Street Address" at bounding box center [460, 245] width 267 height 27
paste input "20 Griswold Ln."
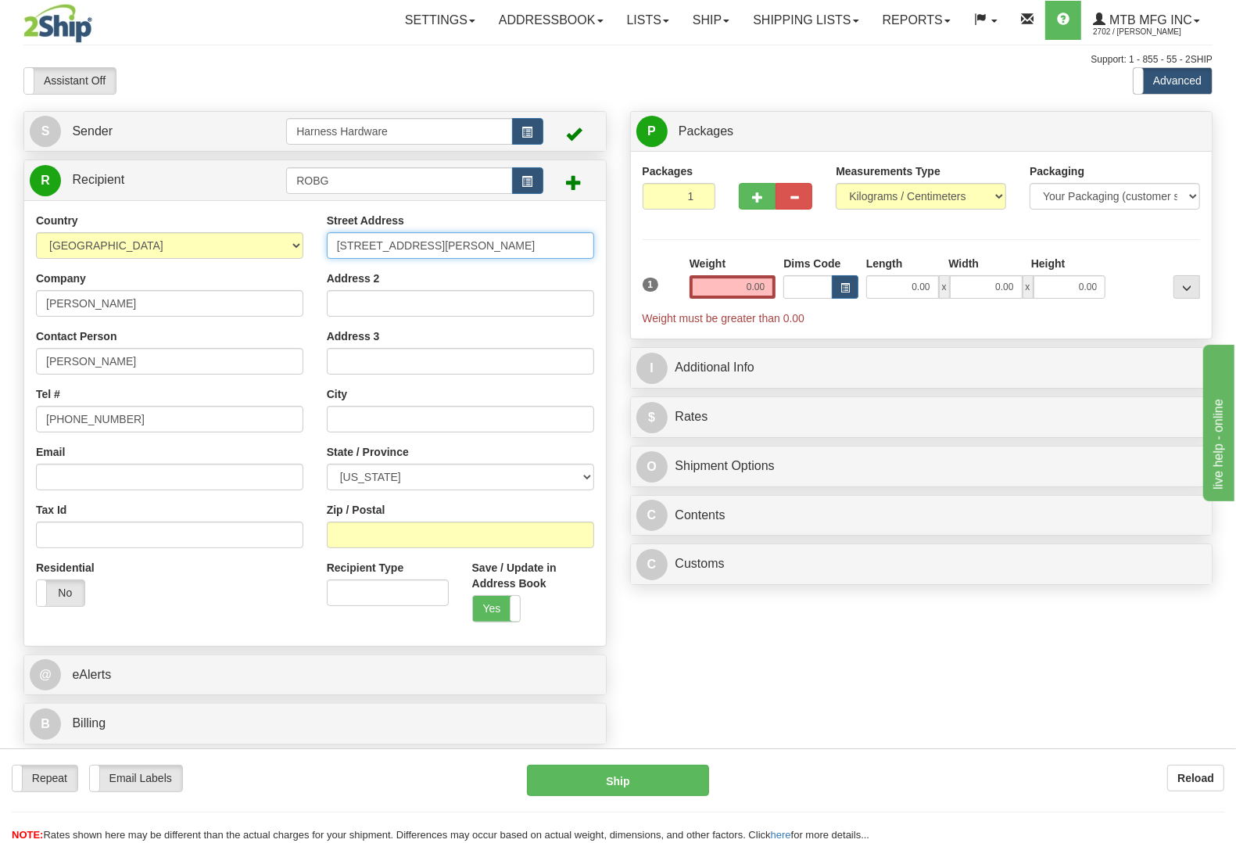
type input "20 Griswold Ln."
click at [407, 532] on input "Zip / Postal" at bounding box center [460, 534] width 267 height 27
paste input "29673"
type input "29673"
click at [805, 542] on div "P Packages 1 Packages - Weight: 0.00 Kgs Shipment Level Shipm. Package Level Pa…" at bounding box center [921, 352] width 607 height 482
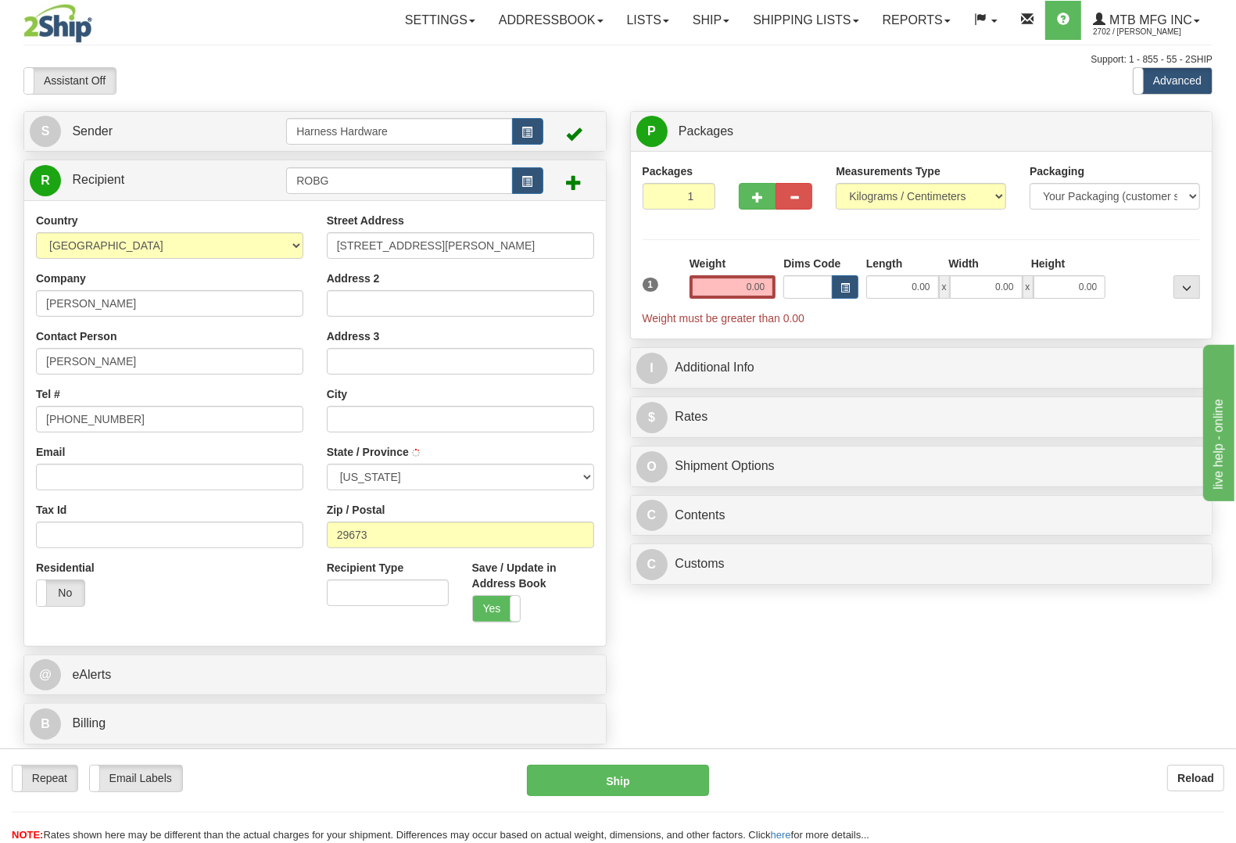
type input "PIEDMONT"
select select "SC"
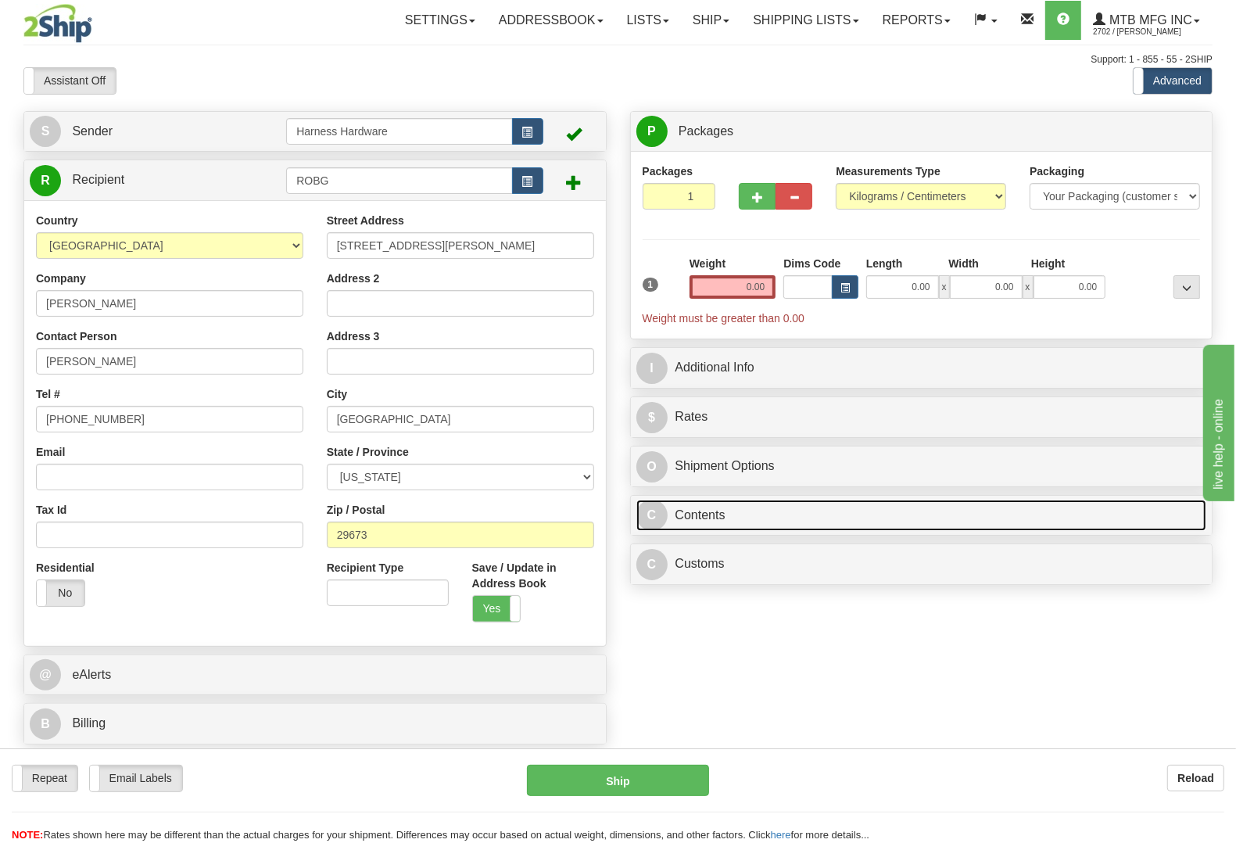
click at [771, 526] on link "C Contents" at bounding box center [921, 516] width 571 height 32
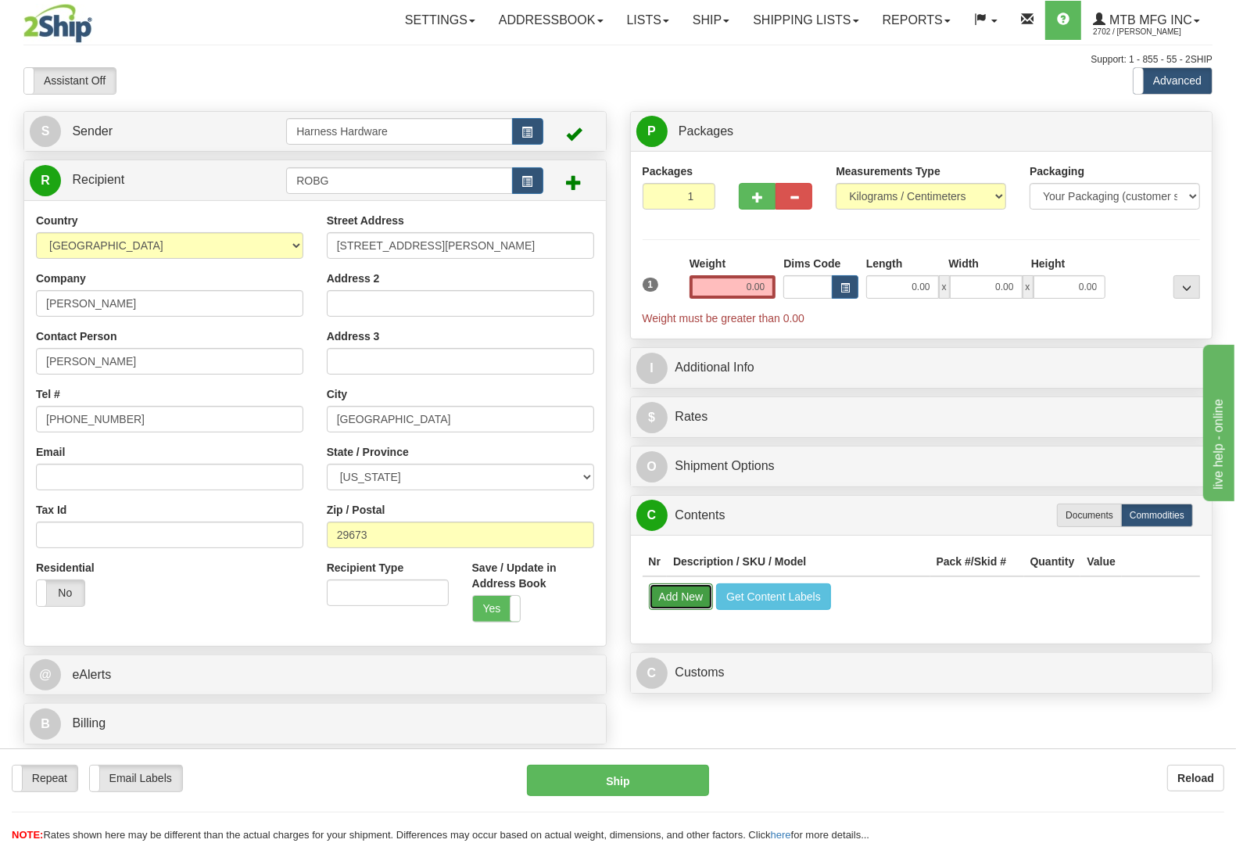
click at [668, 610] on button "Add New" at bounding box center [681, 596] width 65 height 27
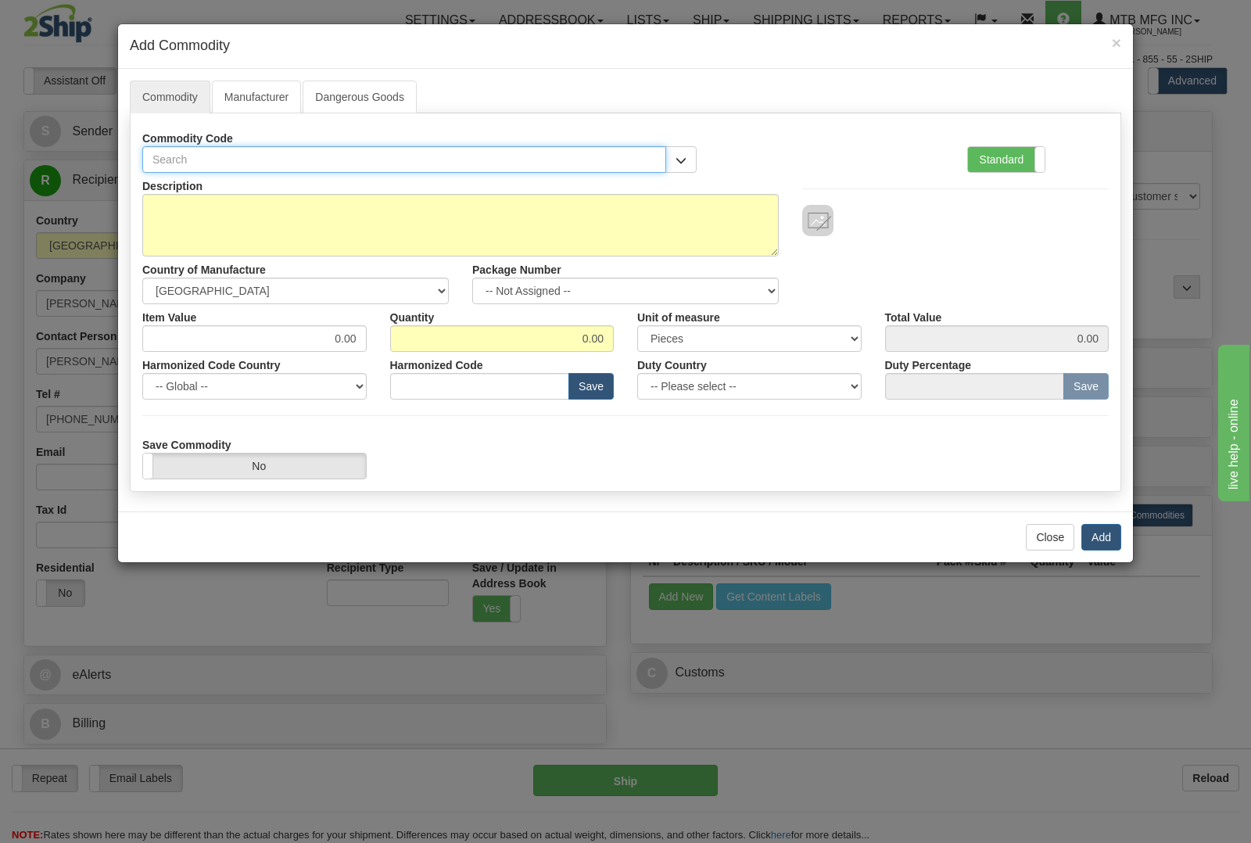
click at [366, 163] on input "text" at bounding box center [404, 159] width 524 height 27
type input "B2005"
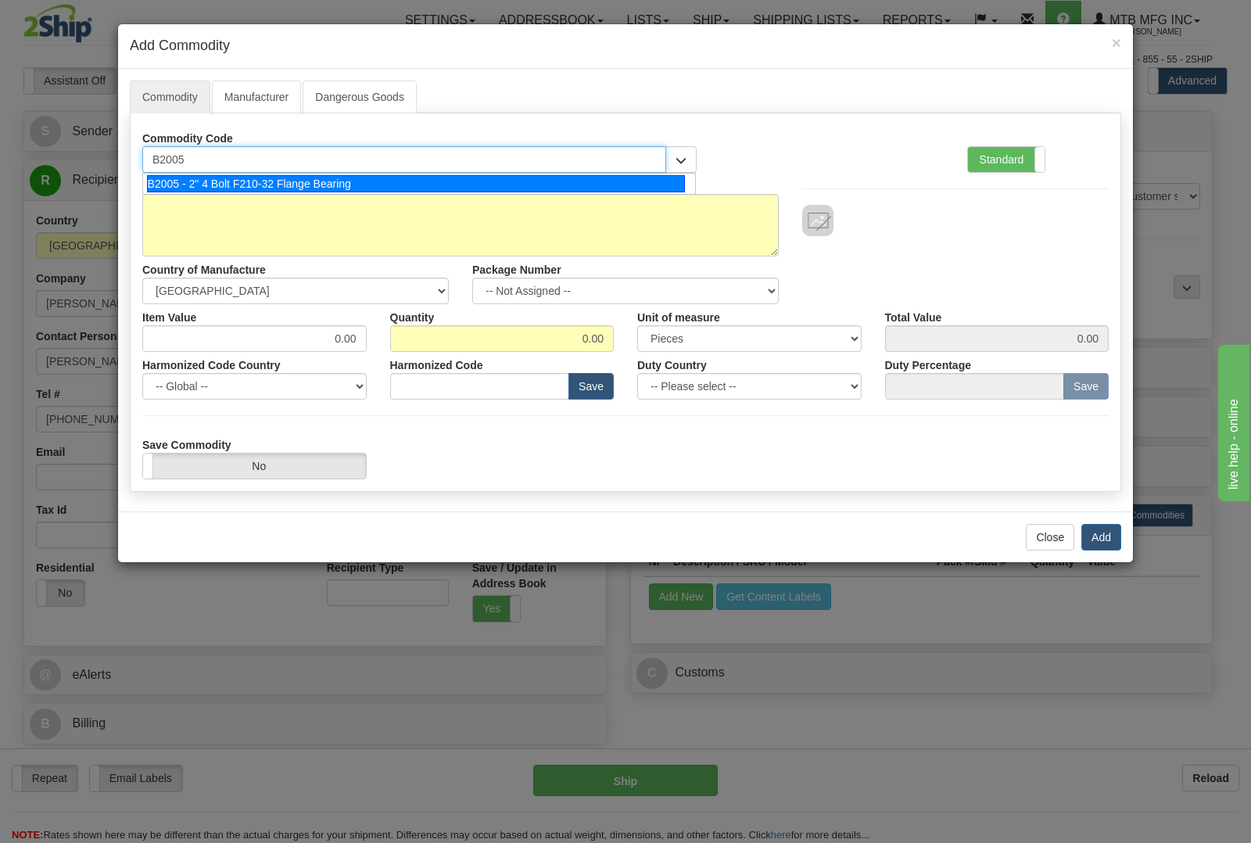
click at [384, 188] on div "B2005 - 2" 4 Bolt F210-32 Flange Bearing" at bounding box center [416, 183] width 539 height 17
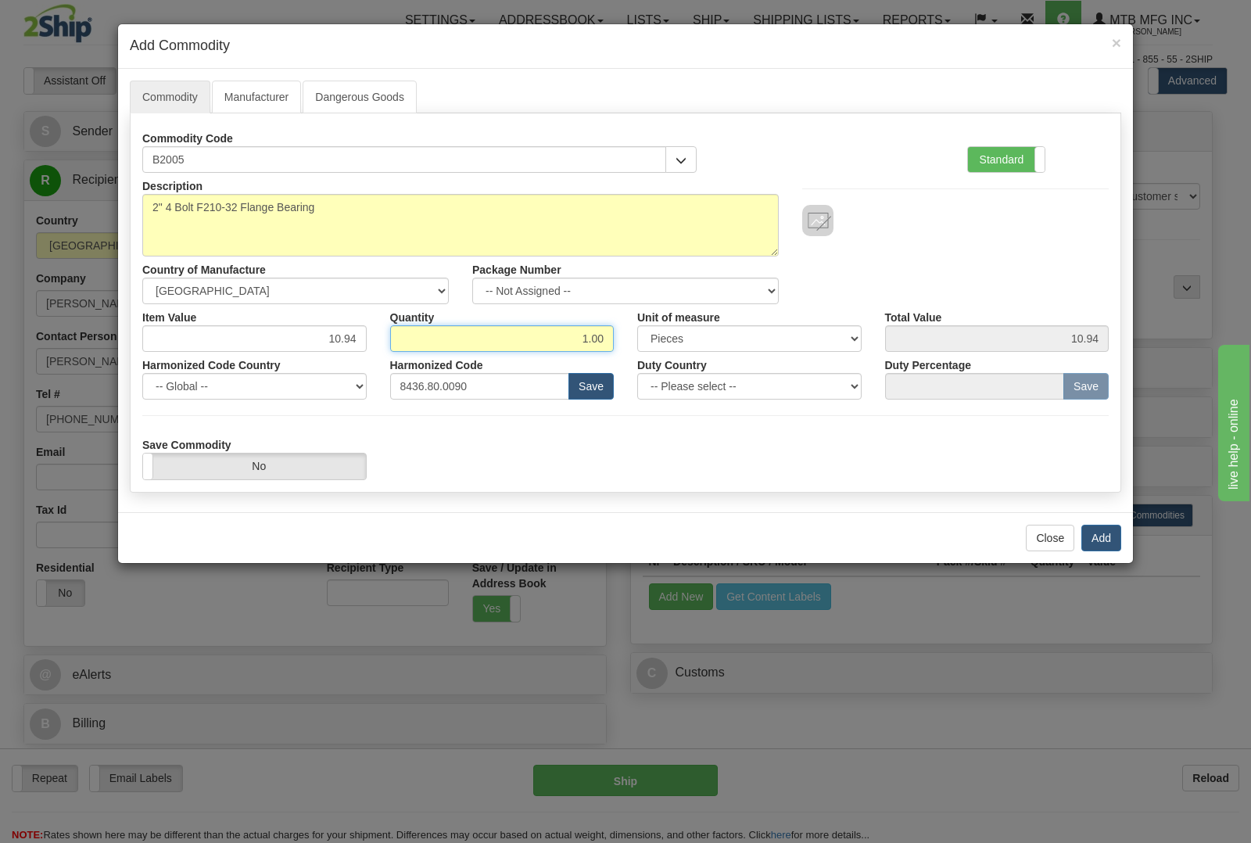
drag, startPoint x: 596, startPoint y: 346, endPoint x: 698, endPoint y: 346, distance: 101.6
click at [698, 346] on div "Item Value 10.94 Quantity 1.00 Unit of measure 3 Thousand Square Inches Adjustm…" at bounding box center [626, 328] width 990 height 48
type input "2"
type input "21.88"
click at [1103, 540] on button "Add" at bounding box center [1101, 538] width 40 height 27
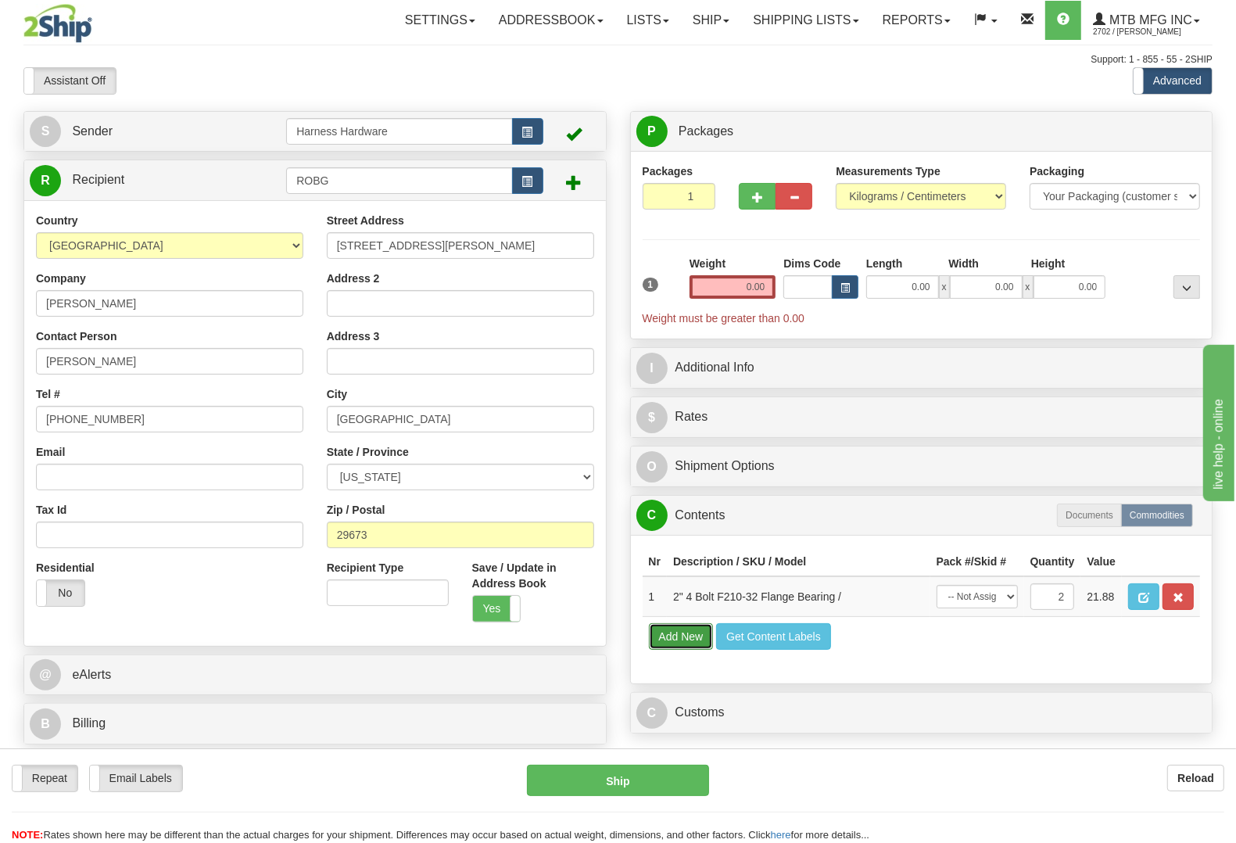
click at [685, 650] on button "Add New" at bounding box center [681, 636] width 65 height 27
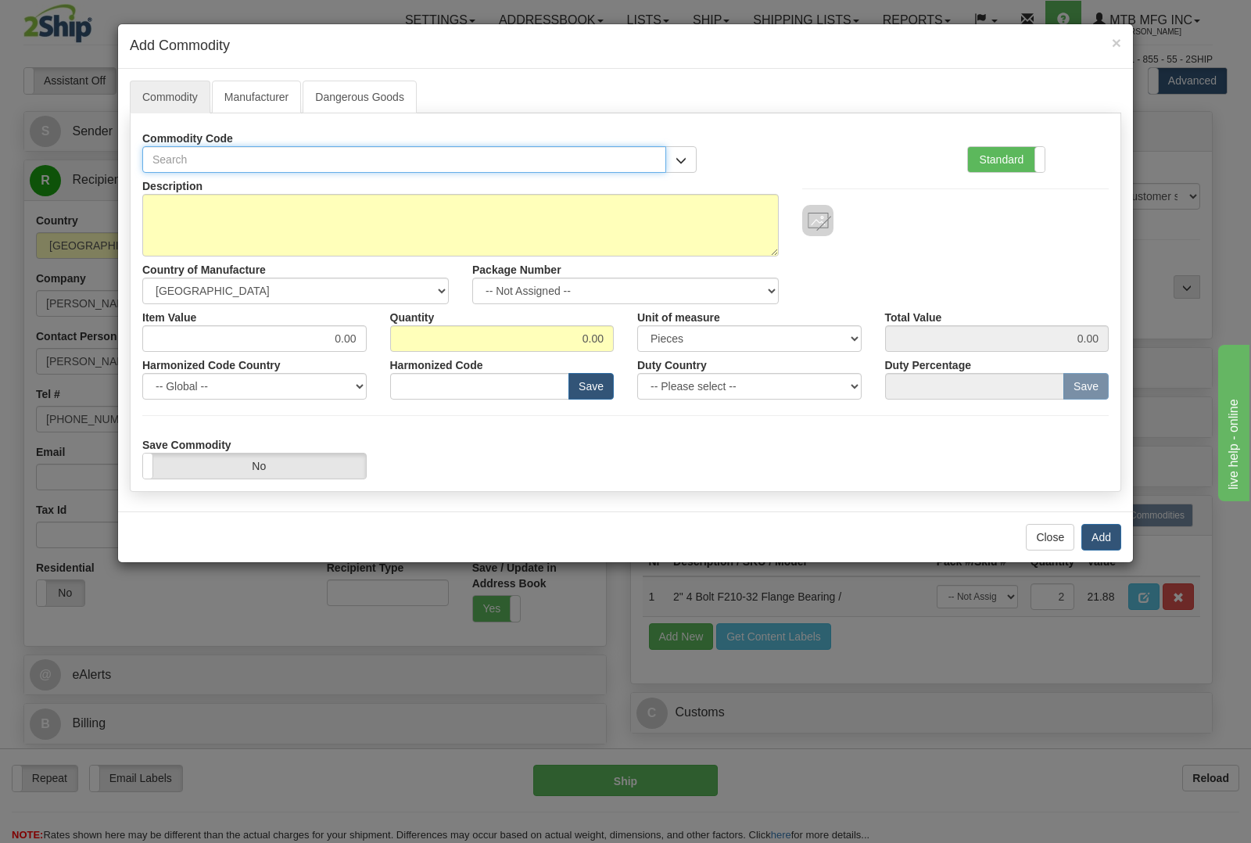
click at [186, 154] on input "text" at bounding box center [404, 159] width 524 height 27
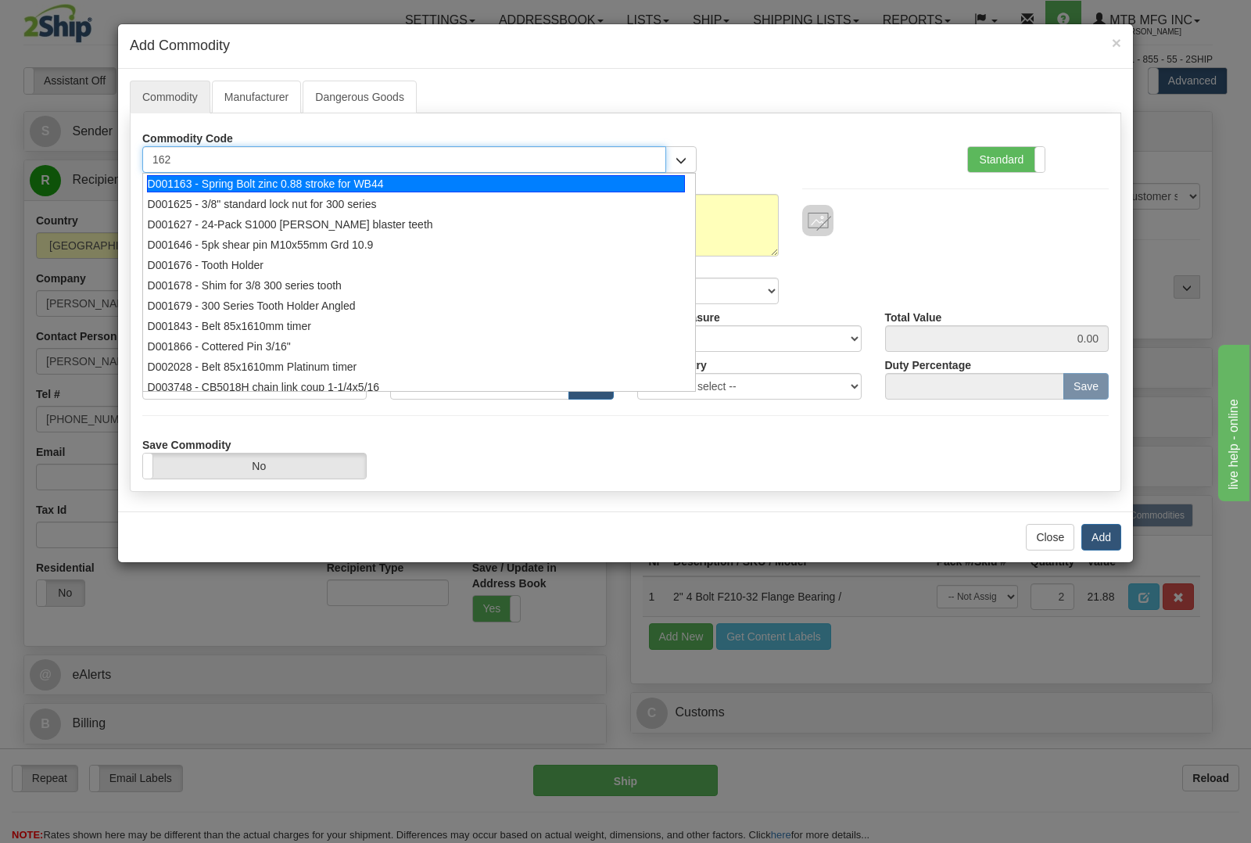
type input "1627"
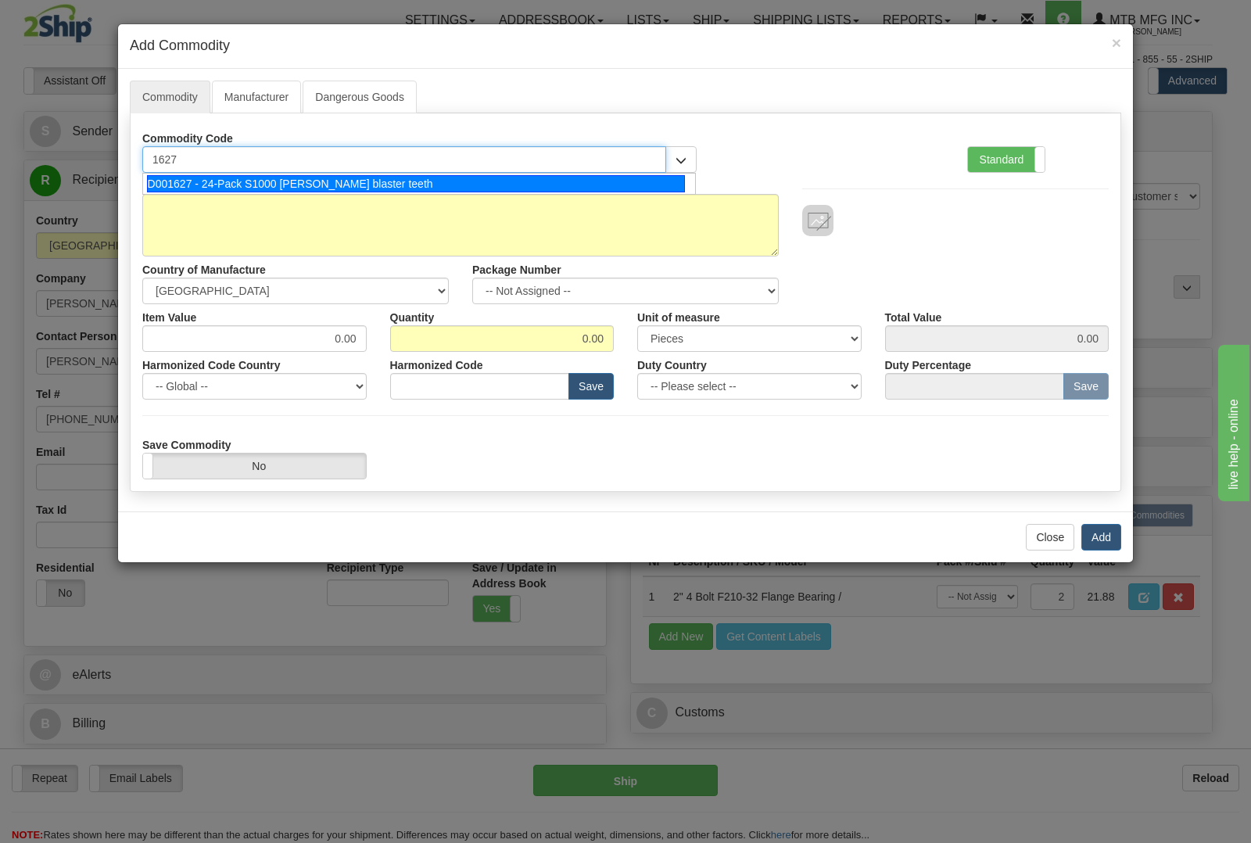
click at [250, 182] on div "D001627 - 24-Pack S1000 stump blaster teeth" at bounding box center [416, 183] width 539 height 17
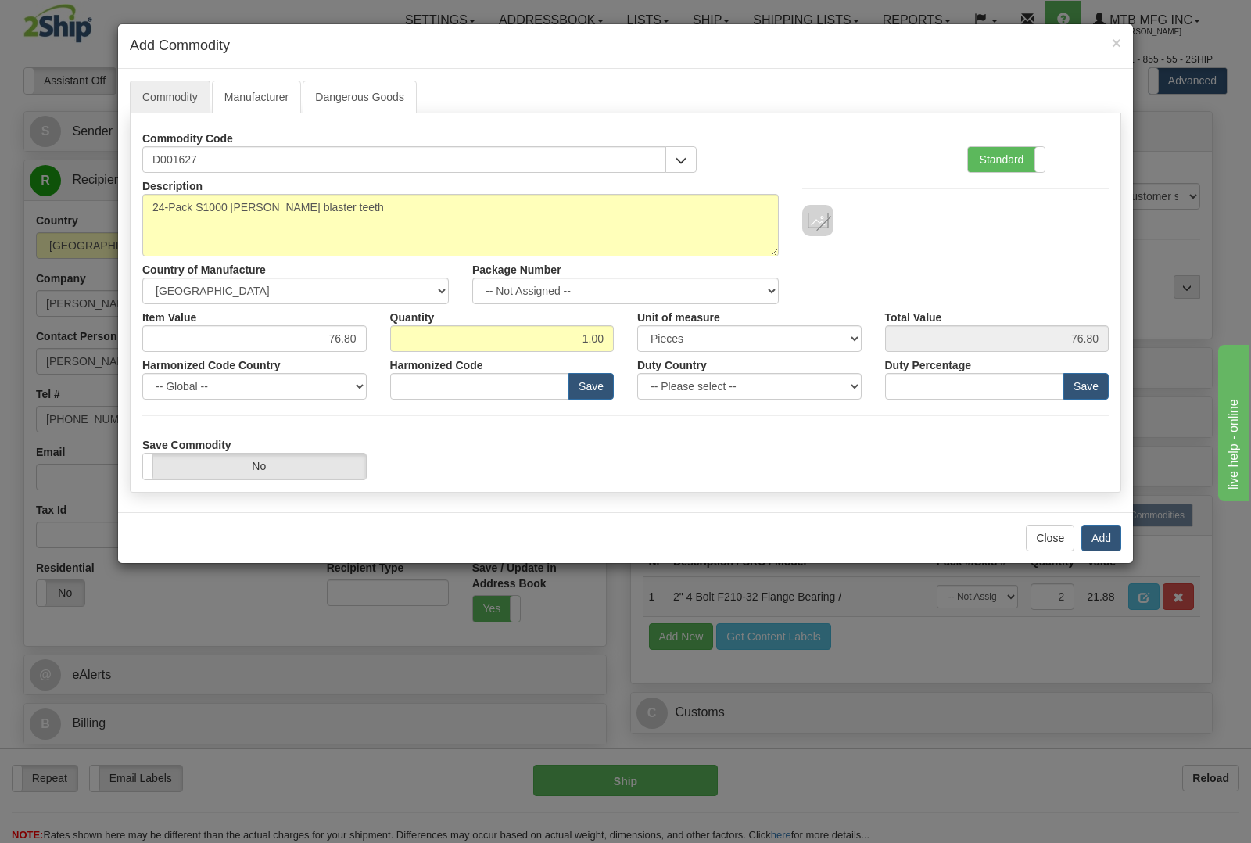
type input "8436.99.0029"
click at [1100, 537] on button "Add" at bounding box center [1101, 538] width 40 height 27
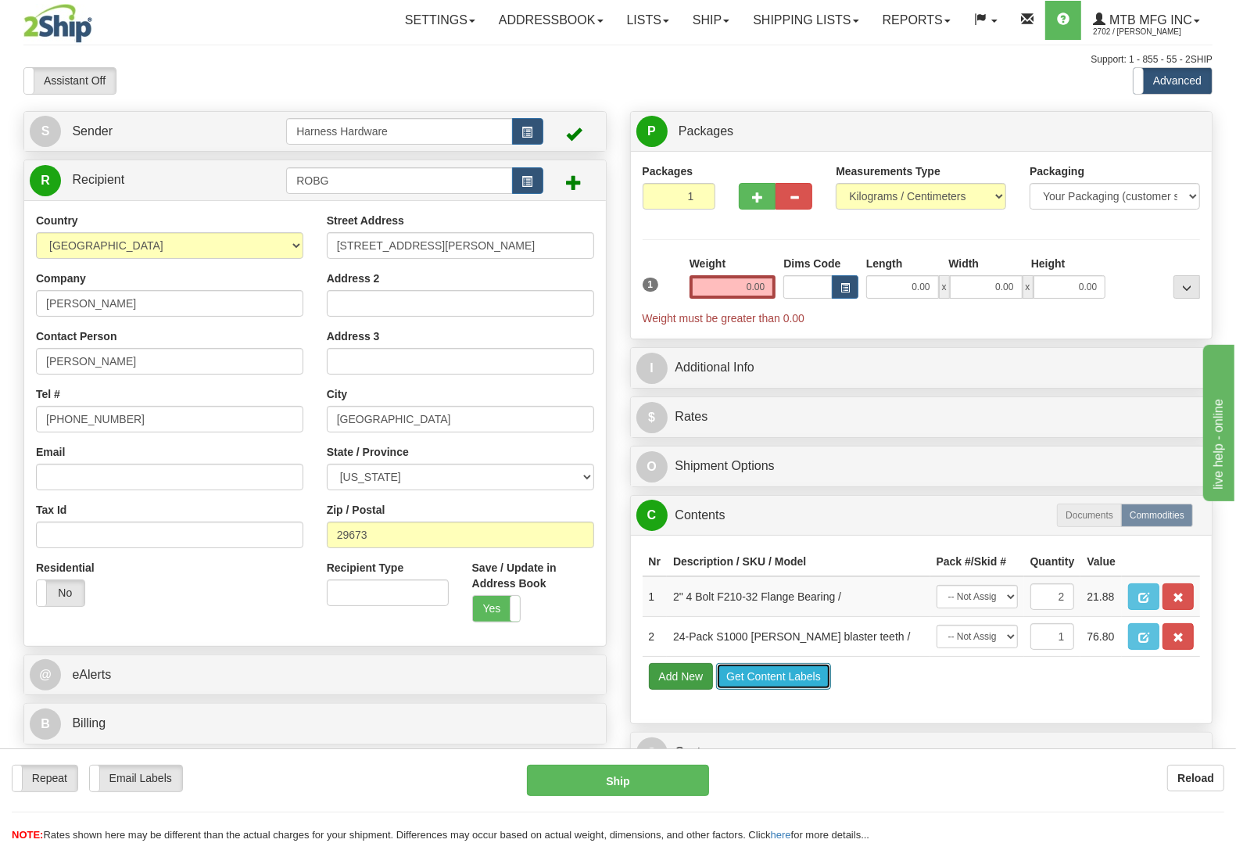
drag, startPoint x: 717, startPoint y: 731, endPoint x: 697, endPoint y: 737, distance: 21.3
click at [697, 697] on td "Add New Get Content Labels" at bounding box center [922, 677] width 558 height 40
click at [697, 689] on button "Add New" at bounding box center [681, 676] width 65 height 27
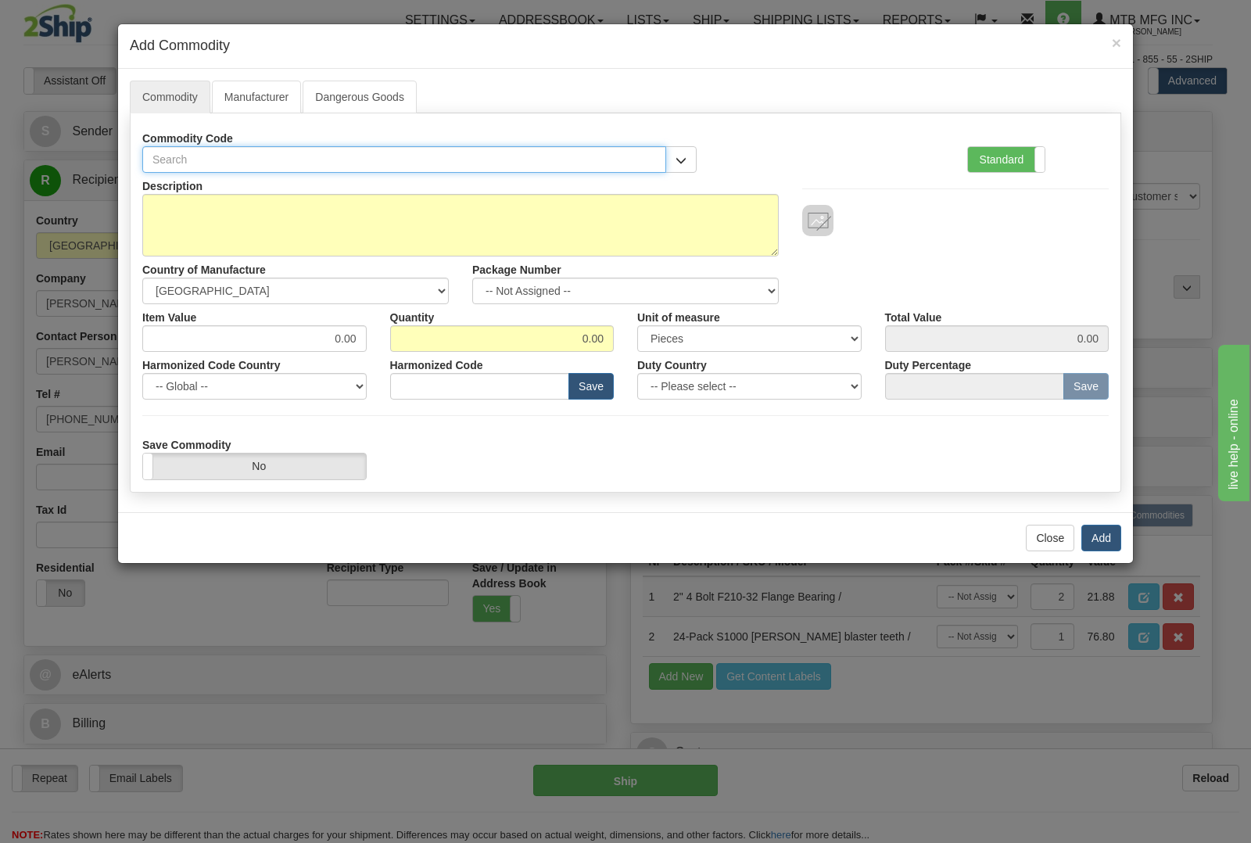
click at [336, 166] on input "text" at bounding box center [404, 159] width 524 height 27
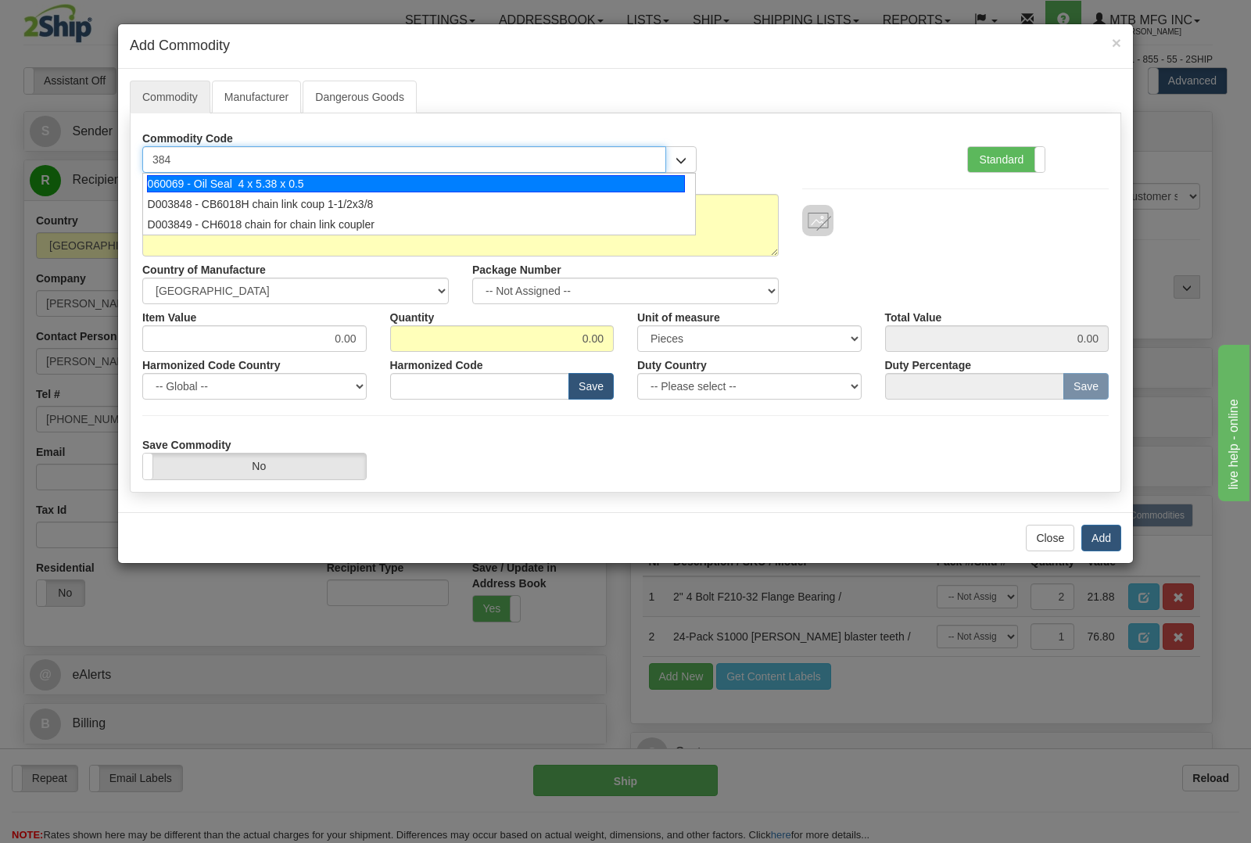
type input "3849"
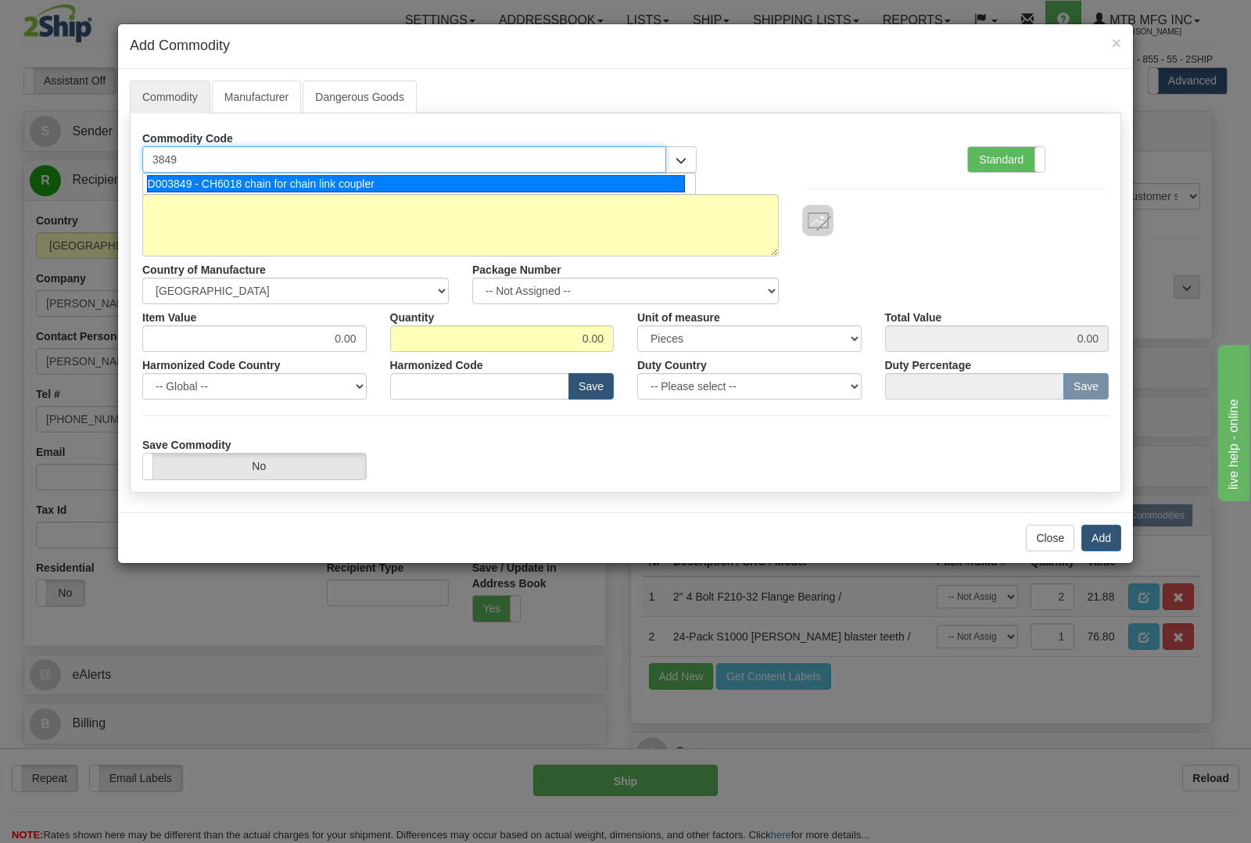
click at [346, 181] on div "D003849 - CH6018 chain for chain link coupler" at bounding box center [416, 183] width 539 height 17
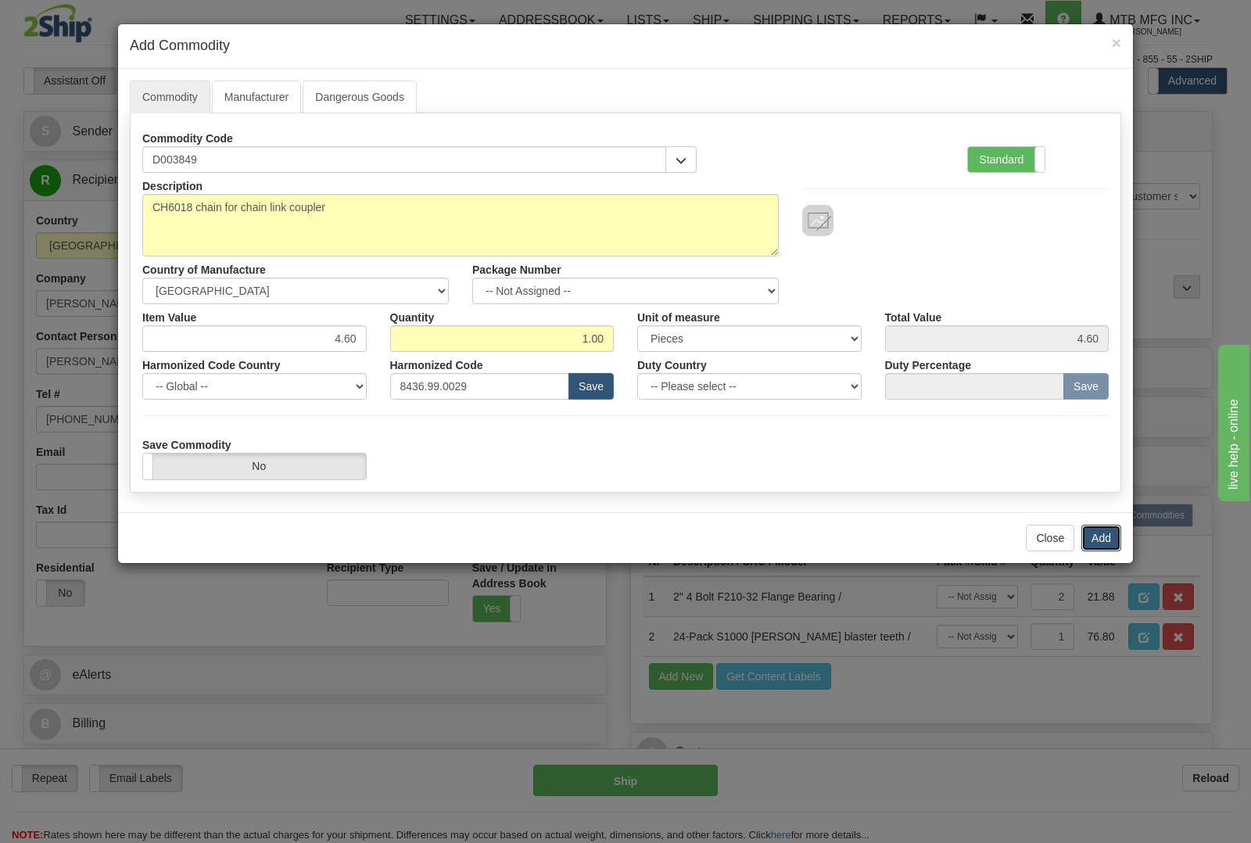
click at [1094, 529] on button "Add" at bounding box center [1101, 538] width 40 height 27
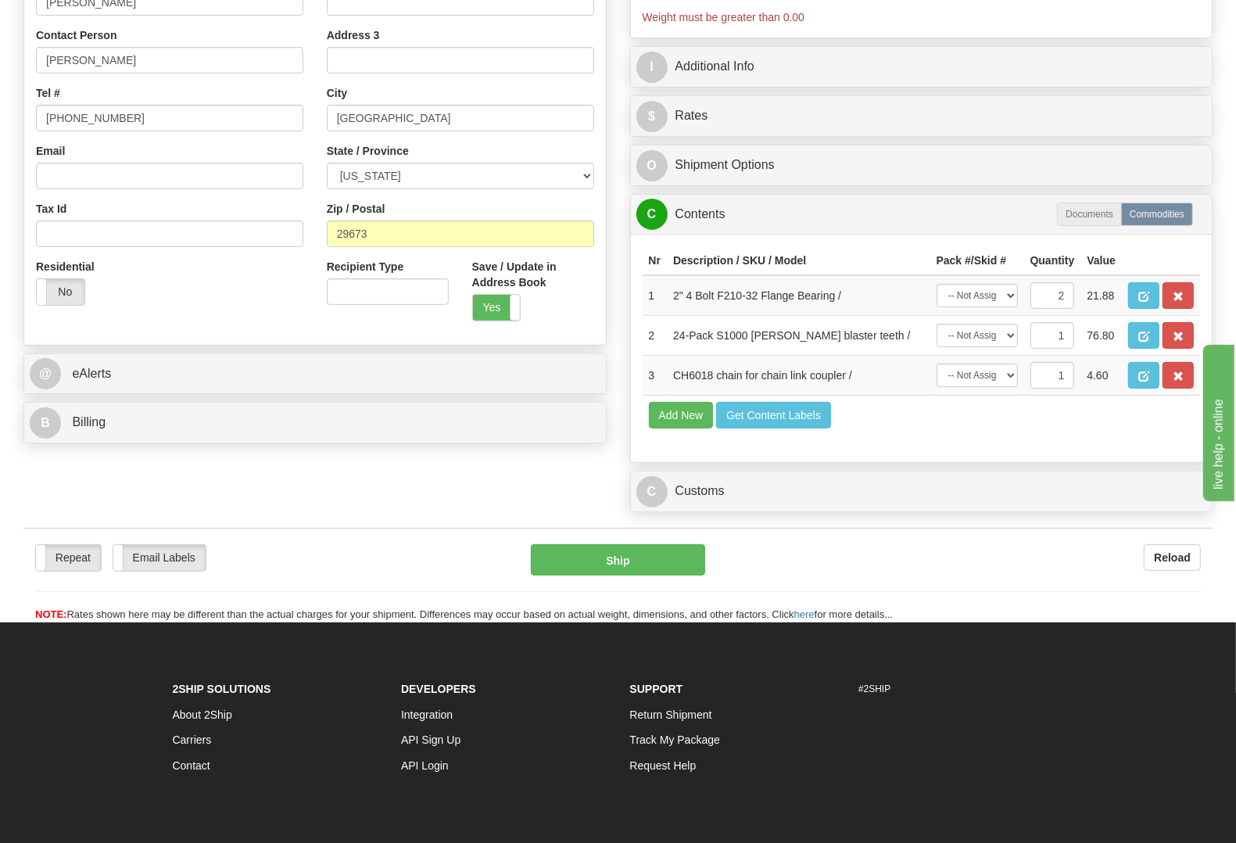
scroll to position [391, 0]
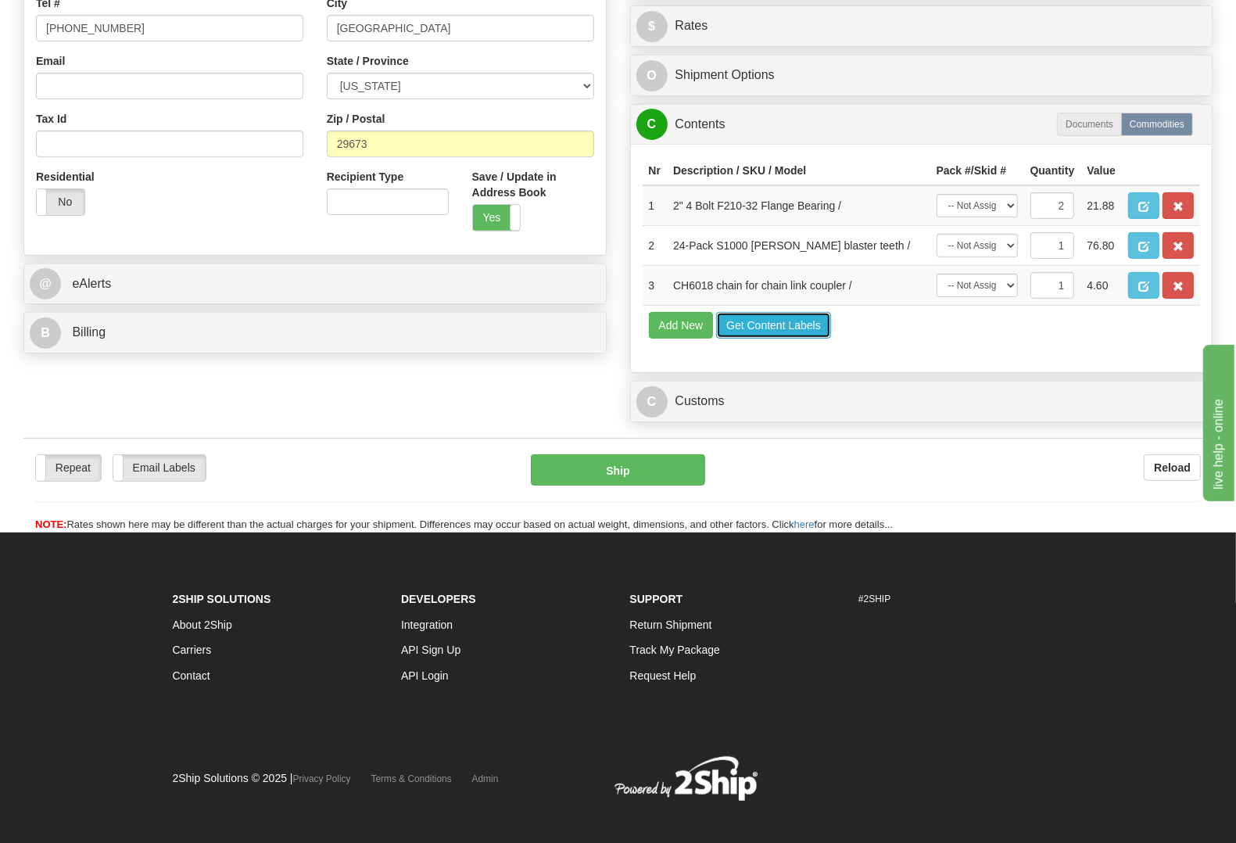
click at [772, 338] on button "Get Content Labels" at bounding box center [773, 325] width 115 height 27
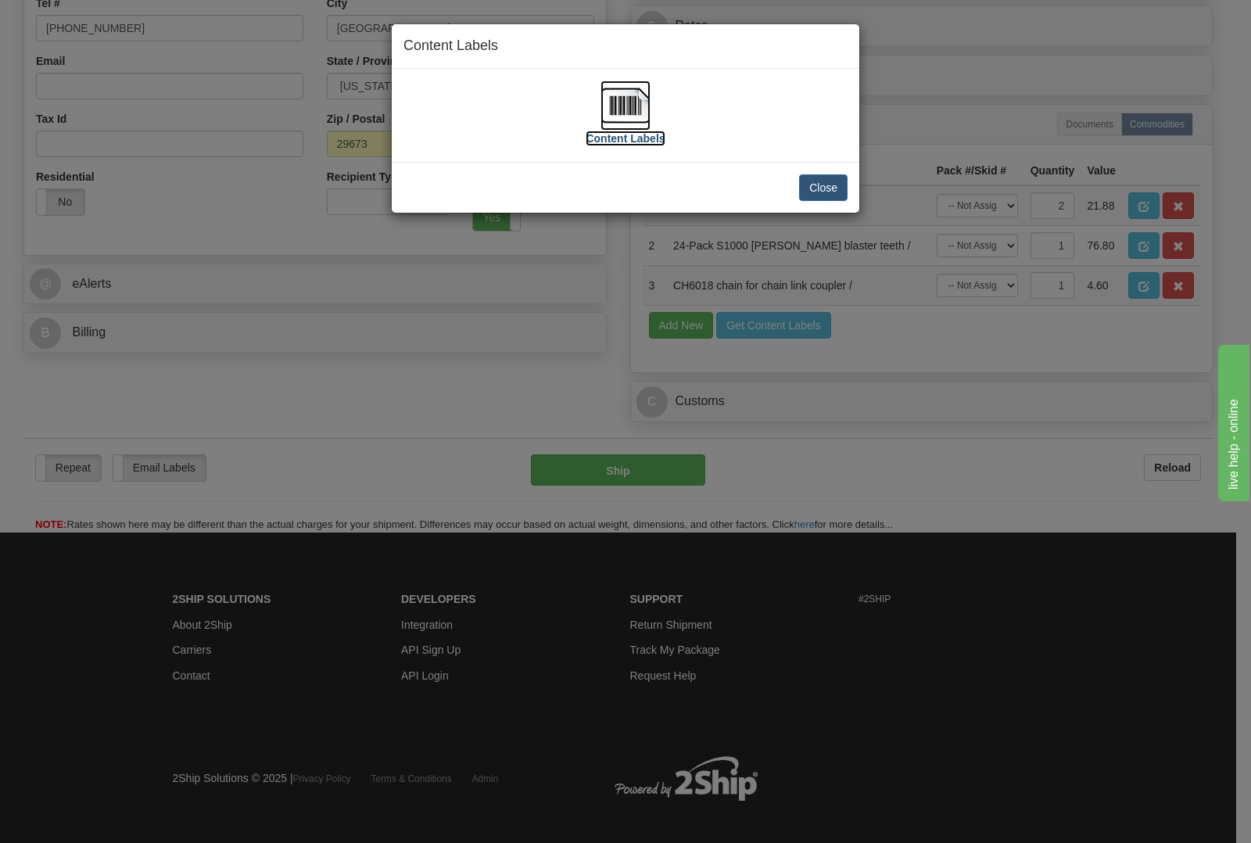
click at [611, 120] on img at bounding box center [625, 106] width 50 height 50
click at [822, 188] on button "Close" at bounding box center [823, 187] width 48 height 27
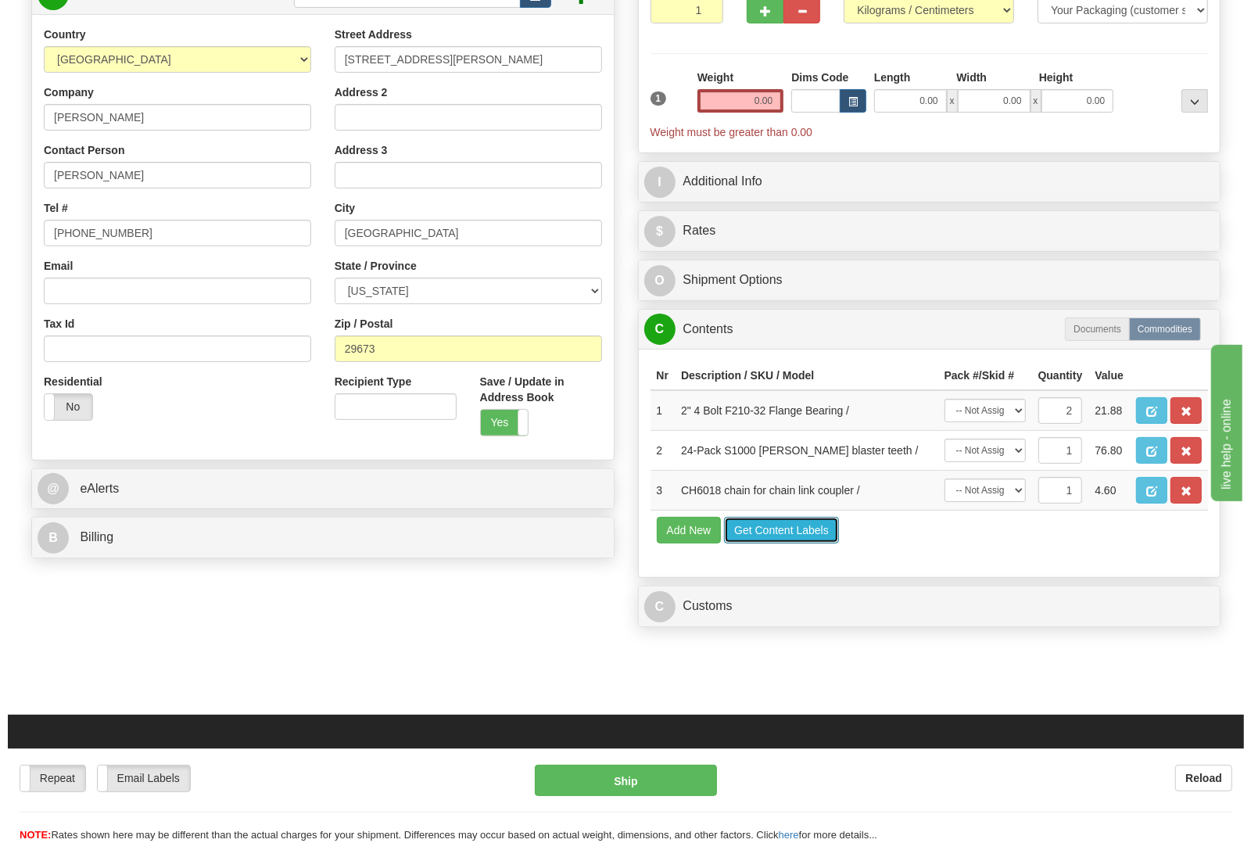
scroll to position [0, 0]
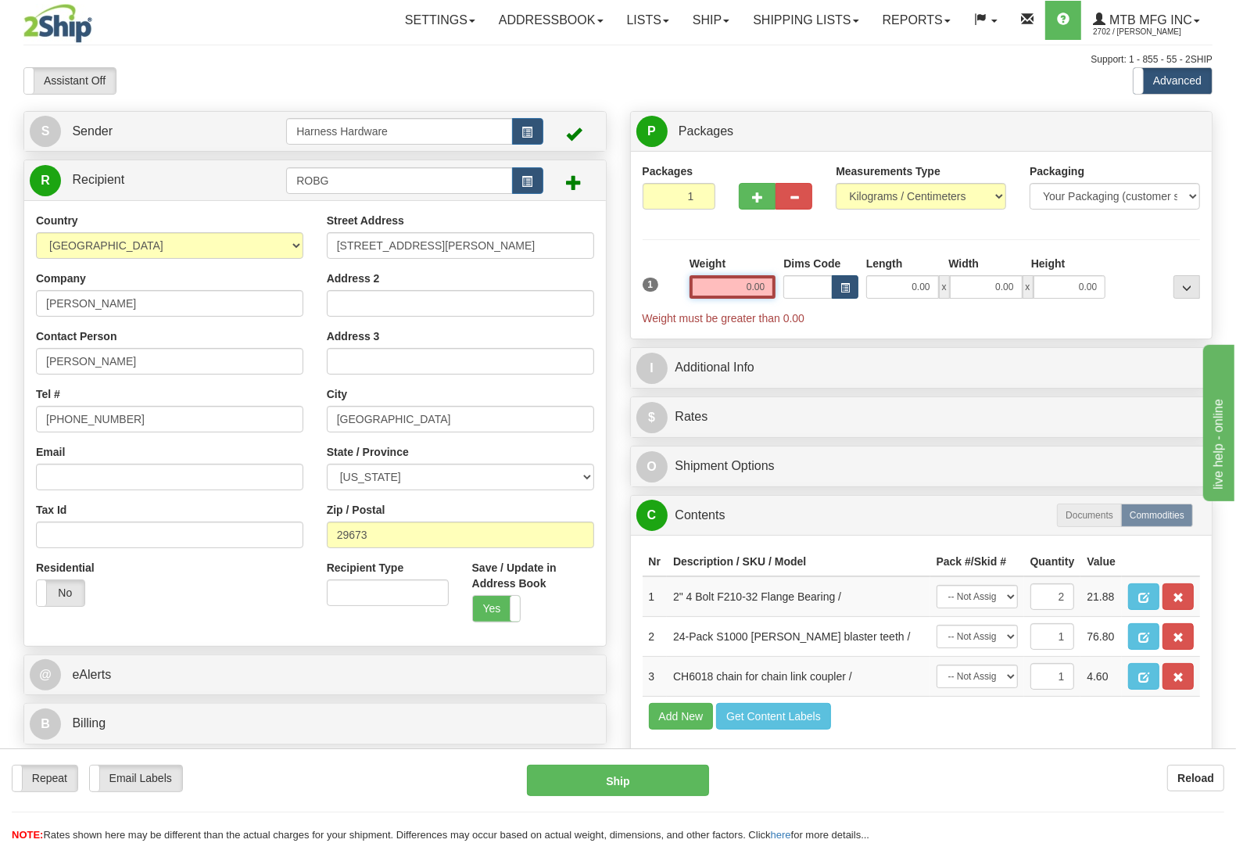
drag, startPoint x: 732, startPoint y: 293, endPoint x: 846, endPoint y: 287, distance: 113.5
click at [841, 287] on div "1 Weight 0.00 Dims Code 0.00" at bounding box center [922, 291] width 566 height 70
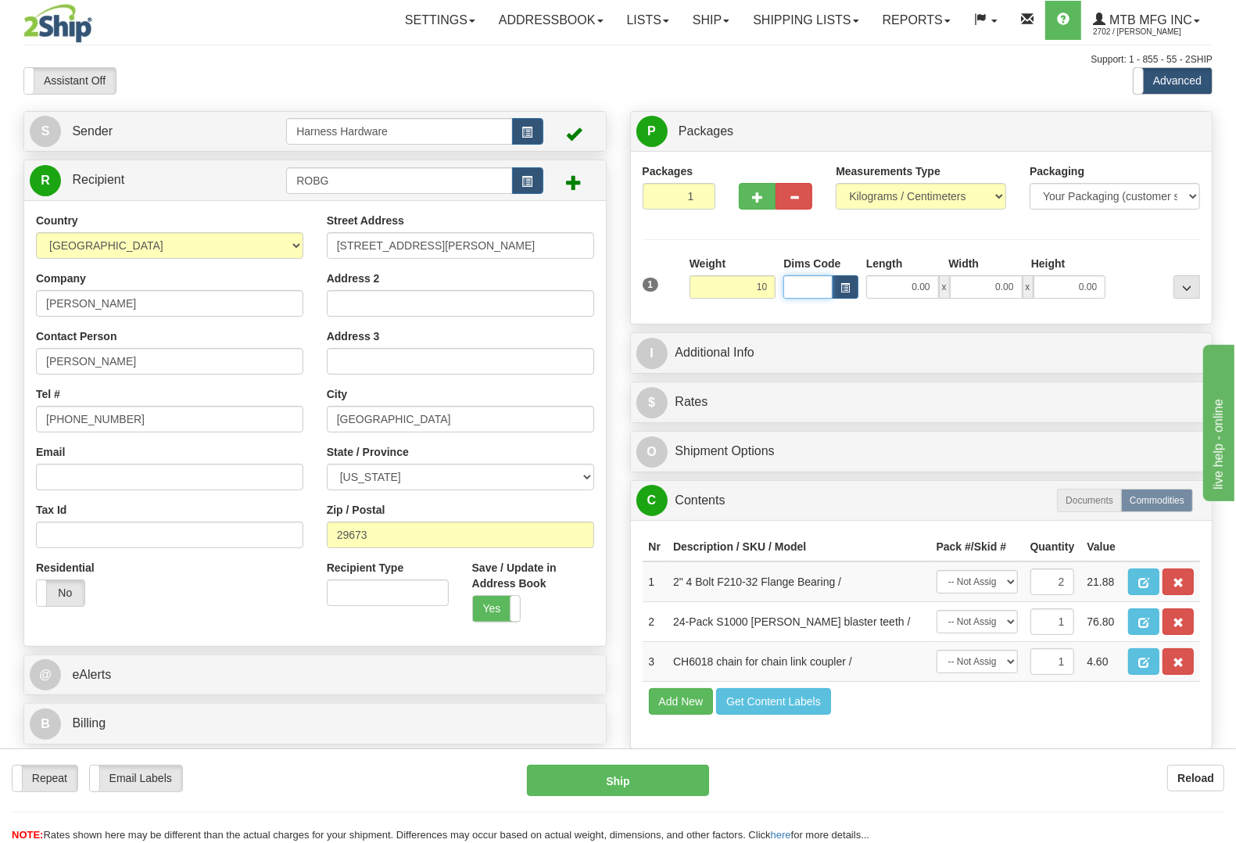
type input "10.00"
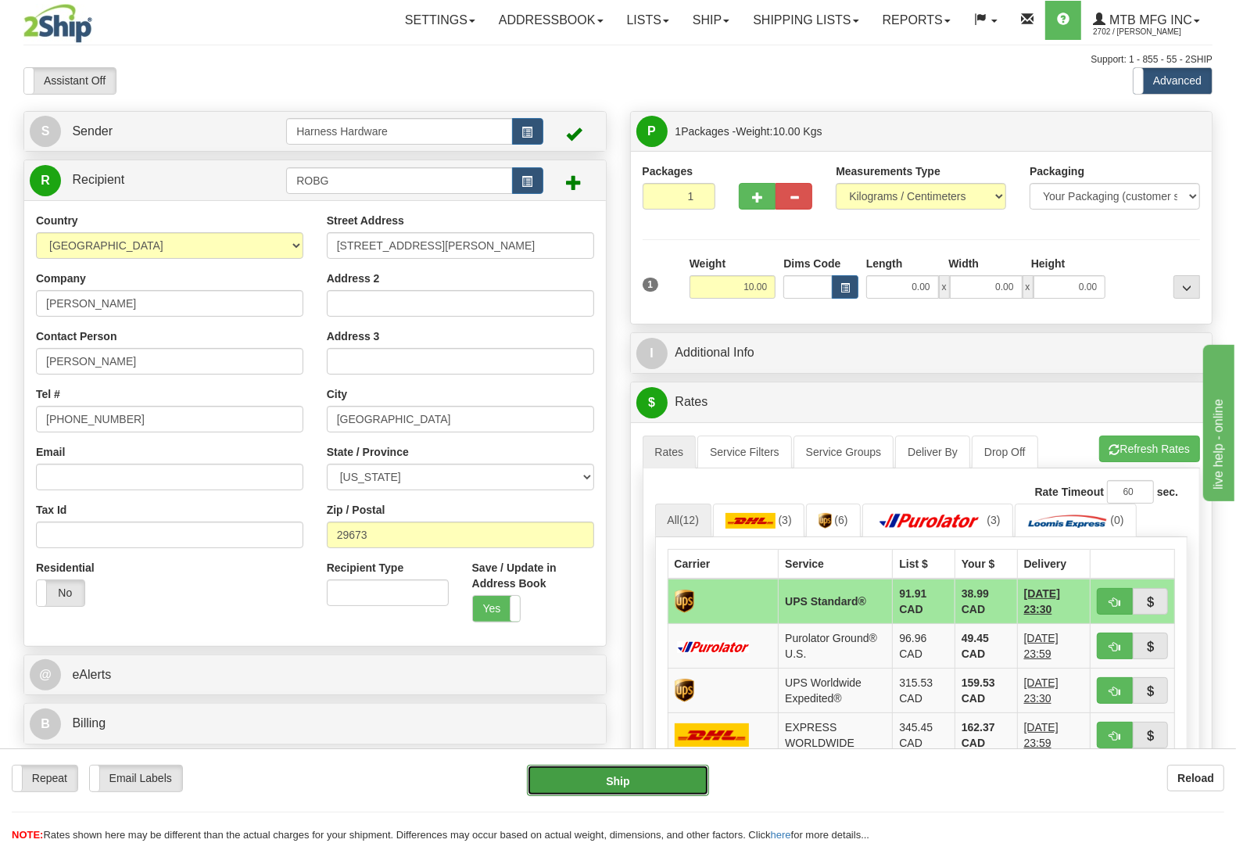
click at [639, 772] on button "Ship" at bounding box center [618, 780] width 182 height 31
type input "11"
